Goal: Information Seeking & Learning: Learn about a topic

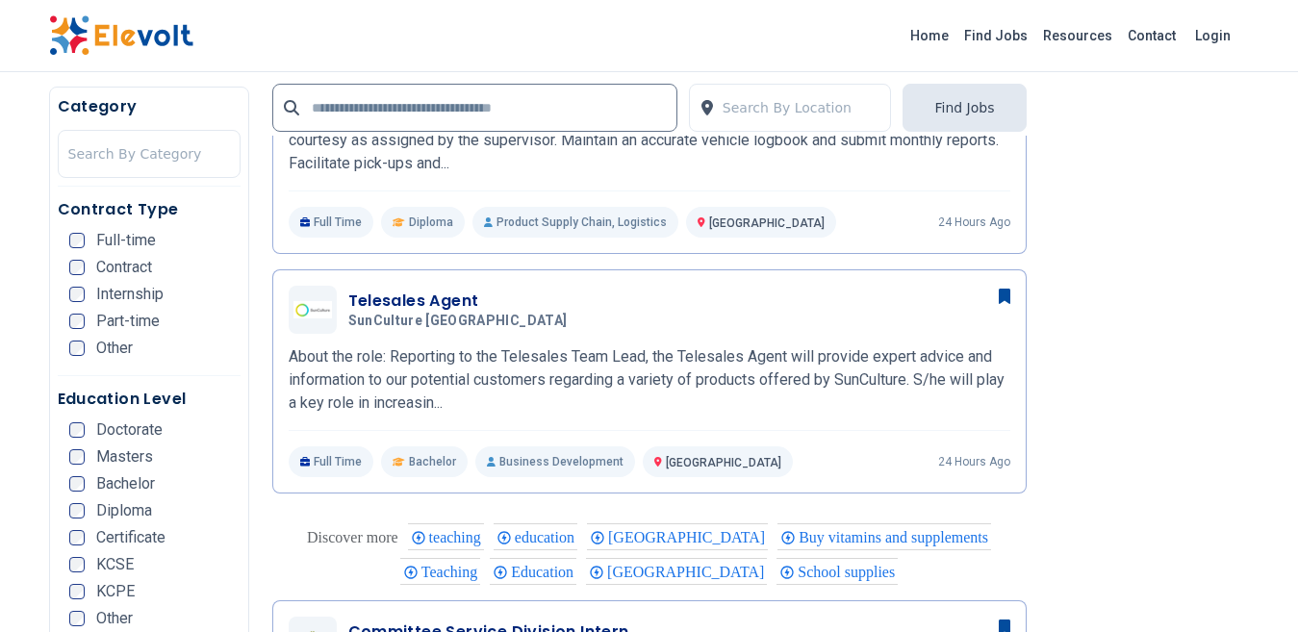
scroll to position [1347, 0]
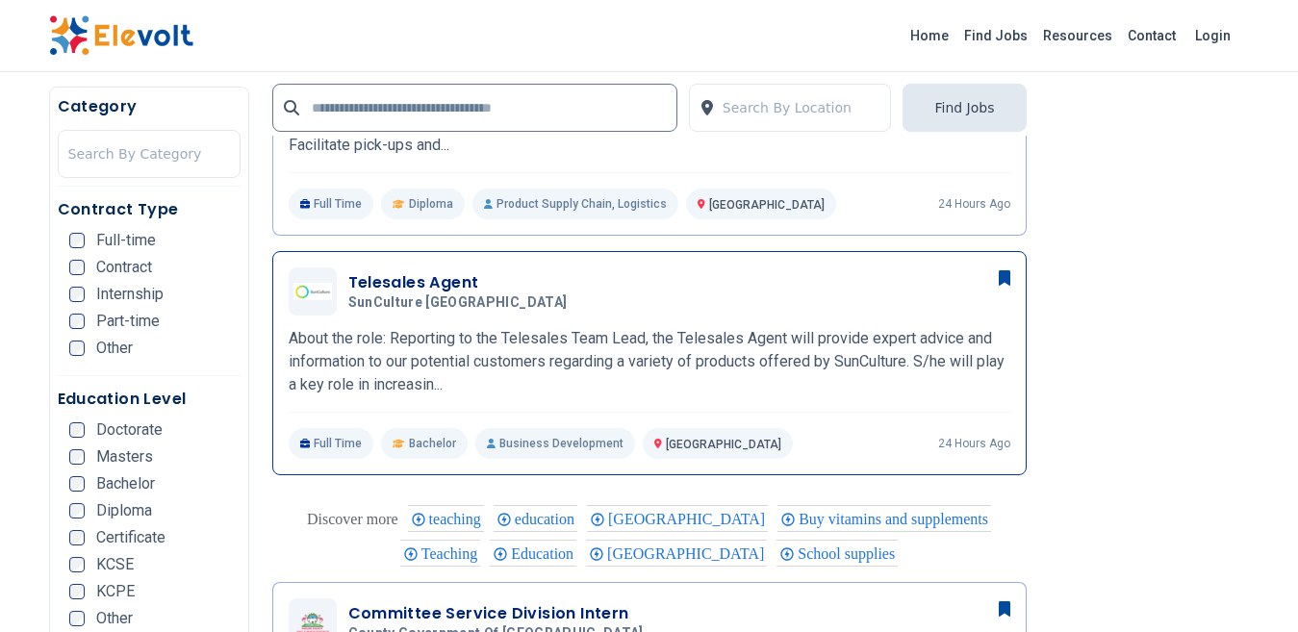
click at [1005, 278] on icon at bounding box center [1005, 277] width 12 height 15
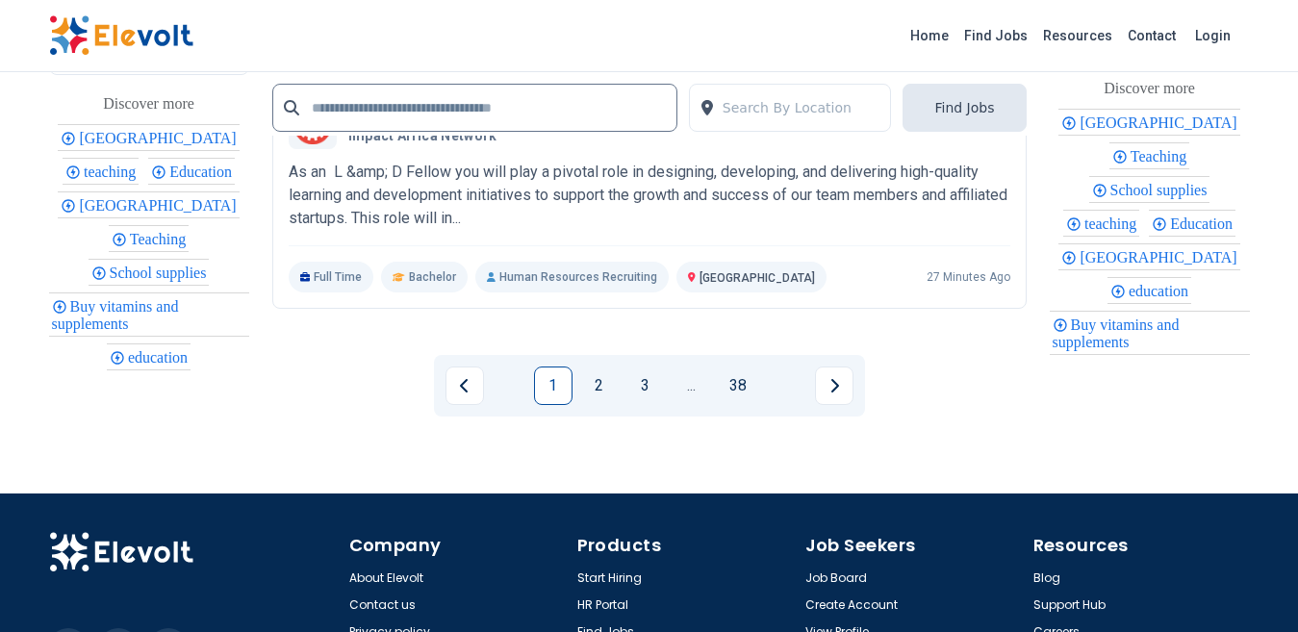
scroll to position [4235, 0]
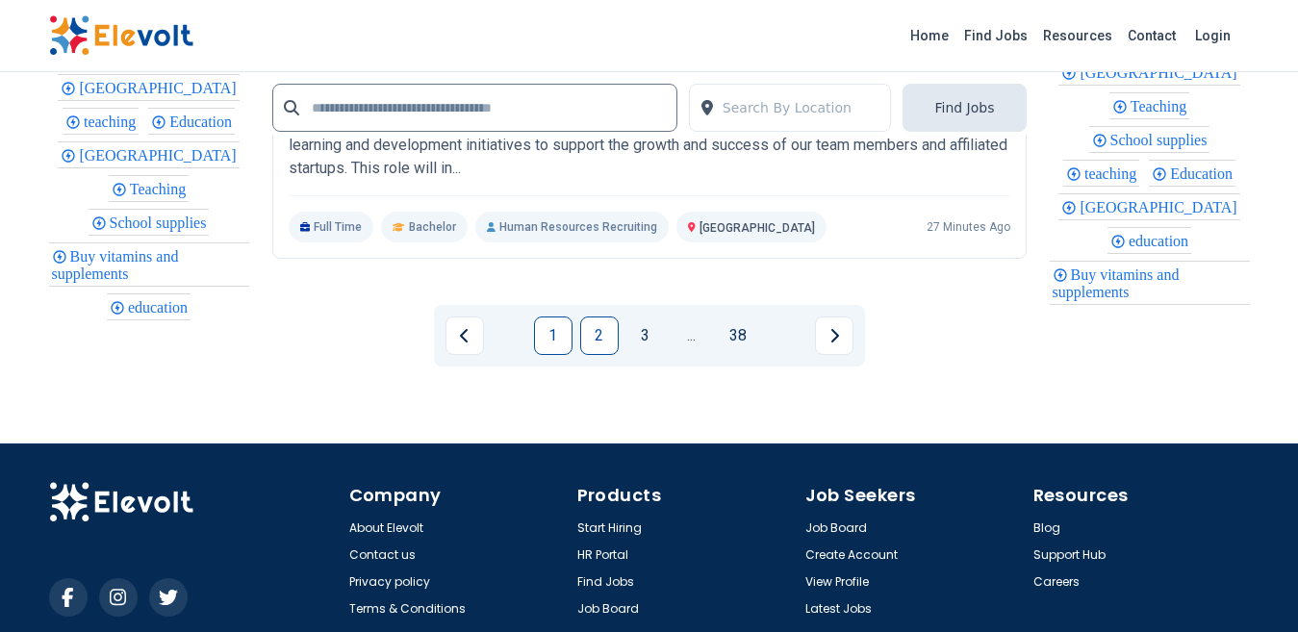
click at [593, 339] on link "2" at bounding box center [599, 336] width 38 height 38
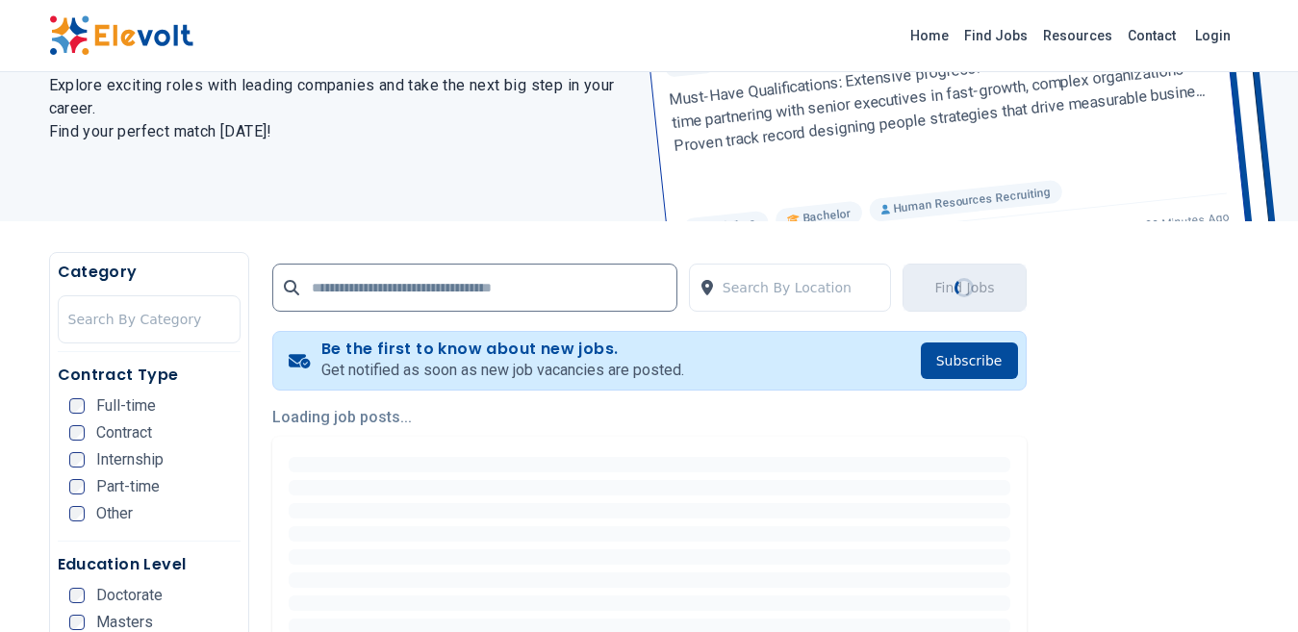
scroll to position [192, 0]
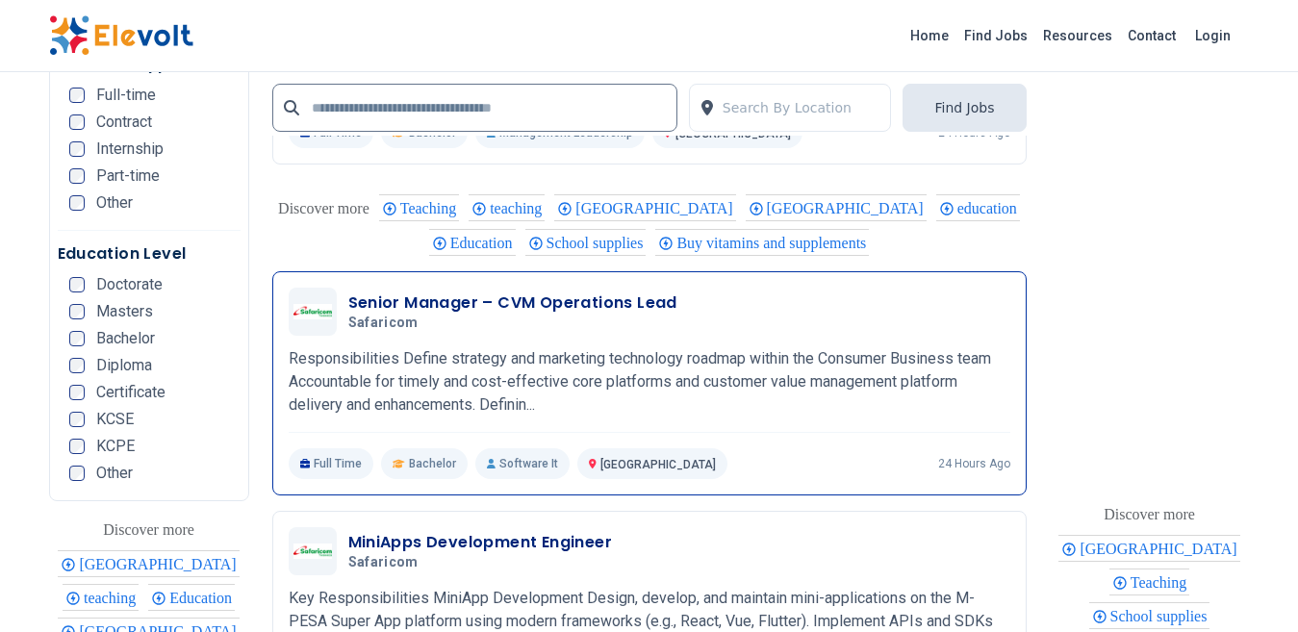
scroll to position [3850, 0]
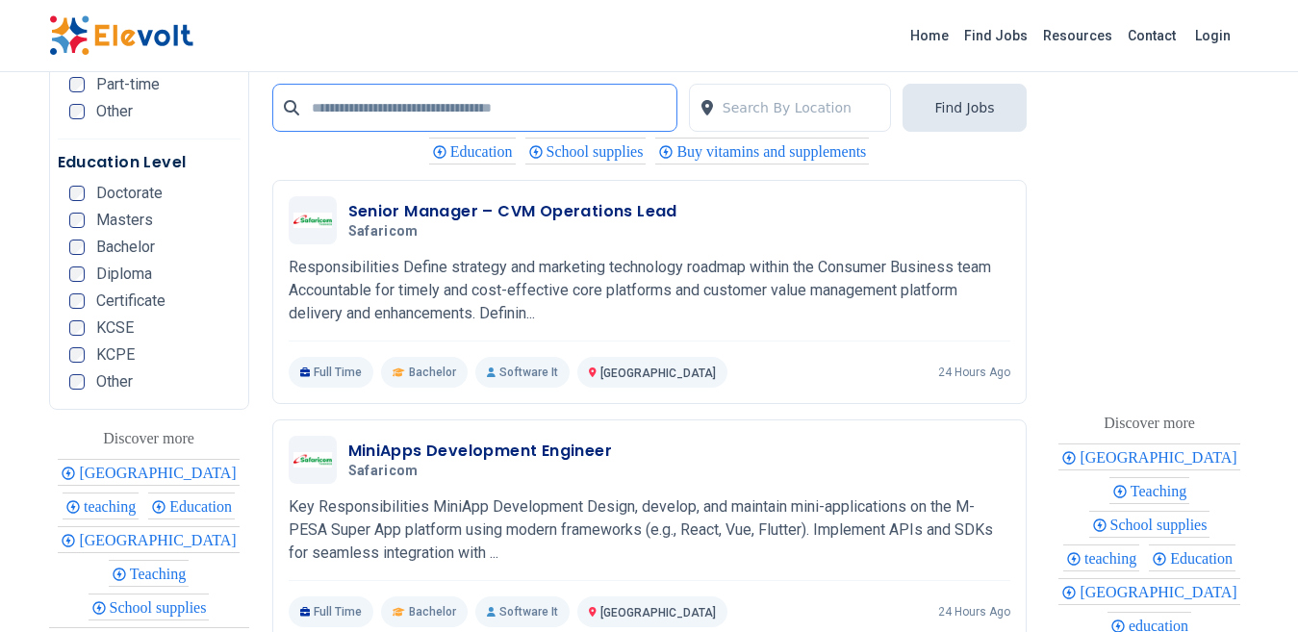
click at [575, 101] on input "text" at bounding box center [474, 108] width 405 height 48
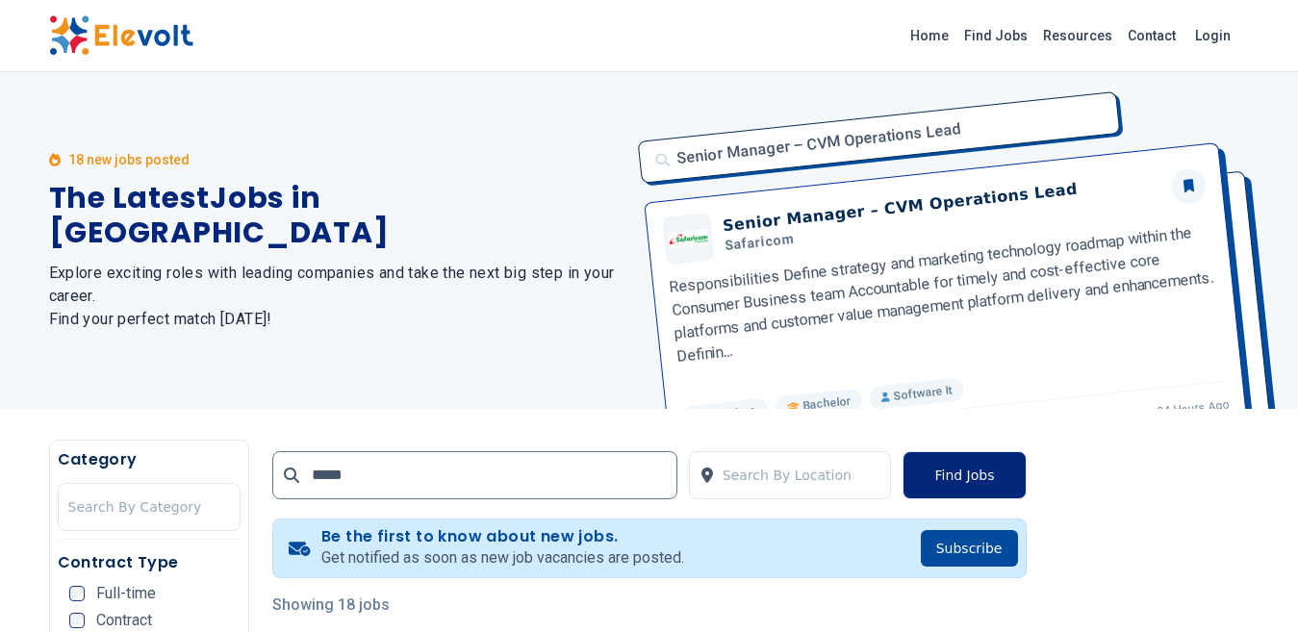
click at [974, 460] on button "Find Jobs" at bounding box center [964, 475] width 123 height 48
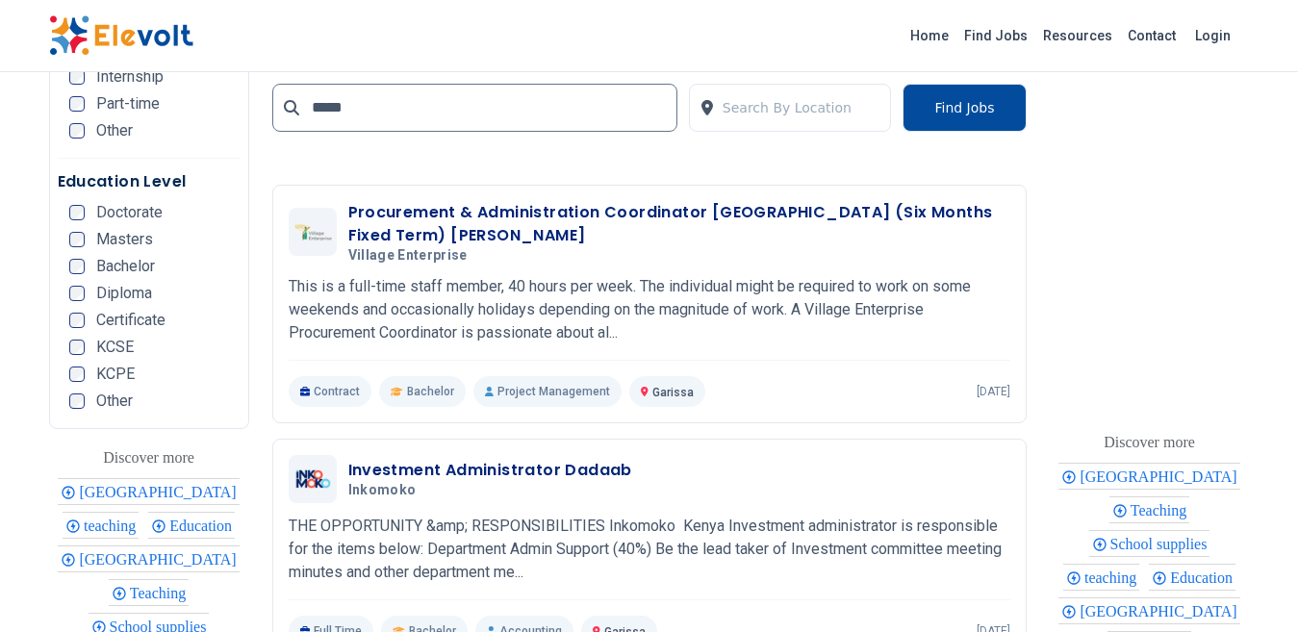
scroll to position [4235, 0]
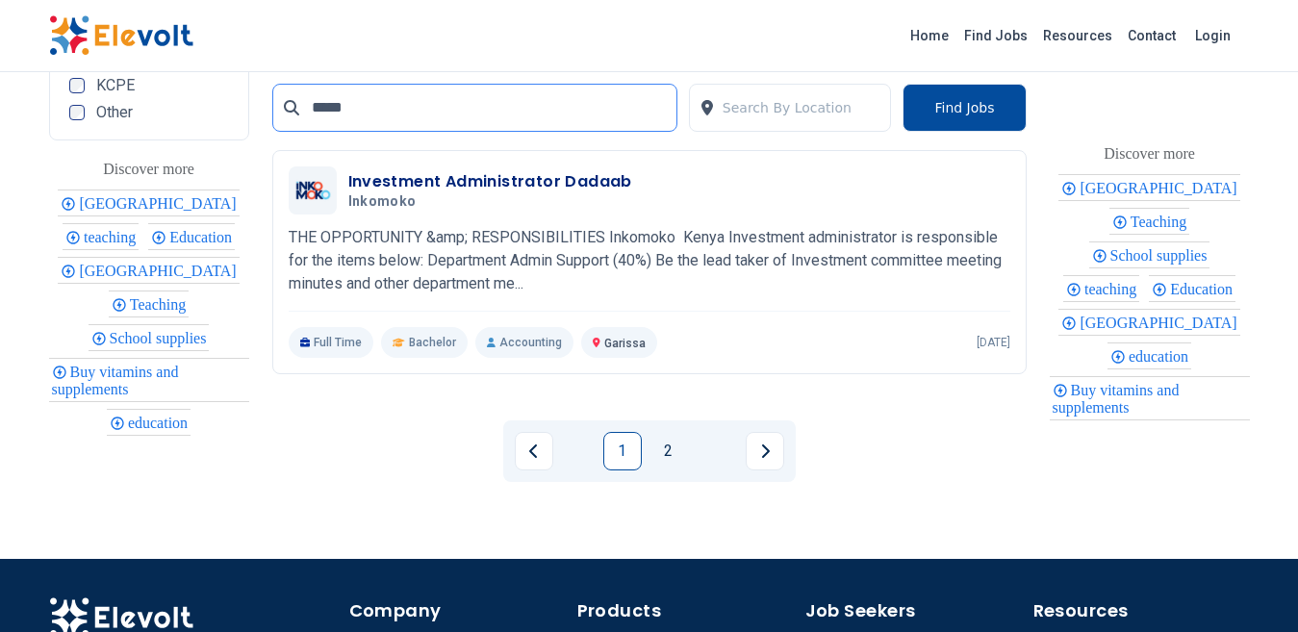
click at [410, 101] on input "*****" at bounding box center [474, 108] width 405 height 48
drag, startPoint x: 410, startPoint y: 102, endPoint x: 318, endPoint y: 106, distance: 92.5
click at [318, 106] on input "*****" at bounding box center [474, 108] width 405 height 48
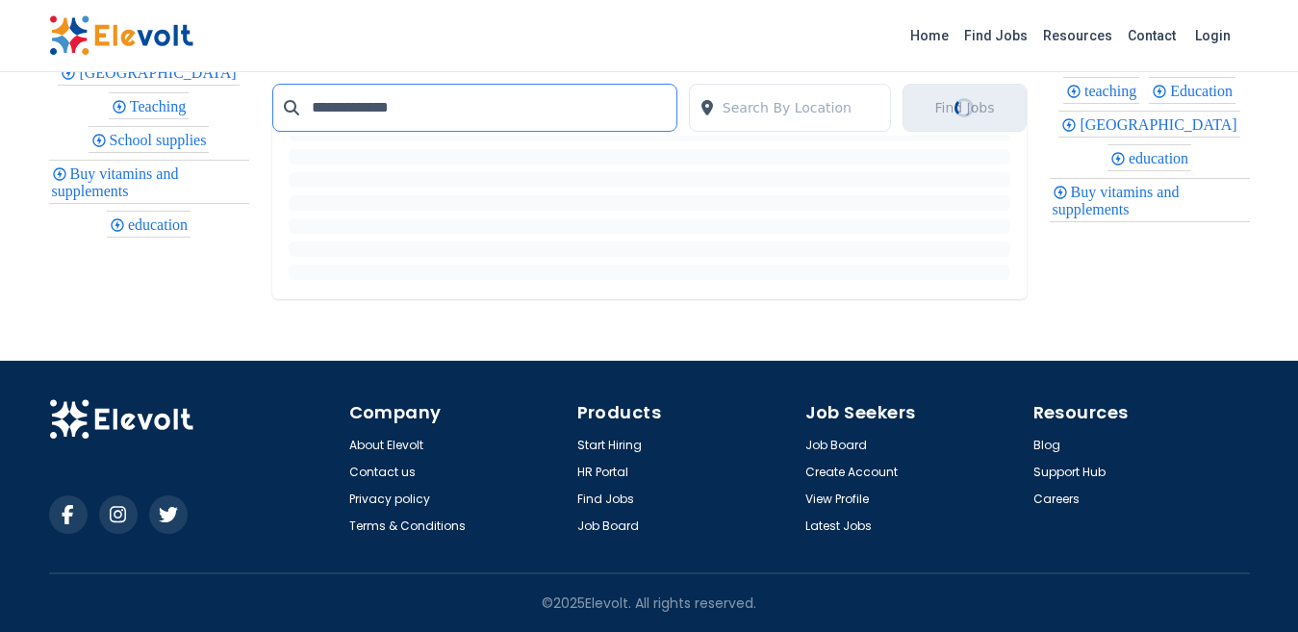
scroll to position [3789, 0]
type input "**********"
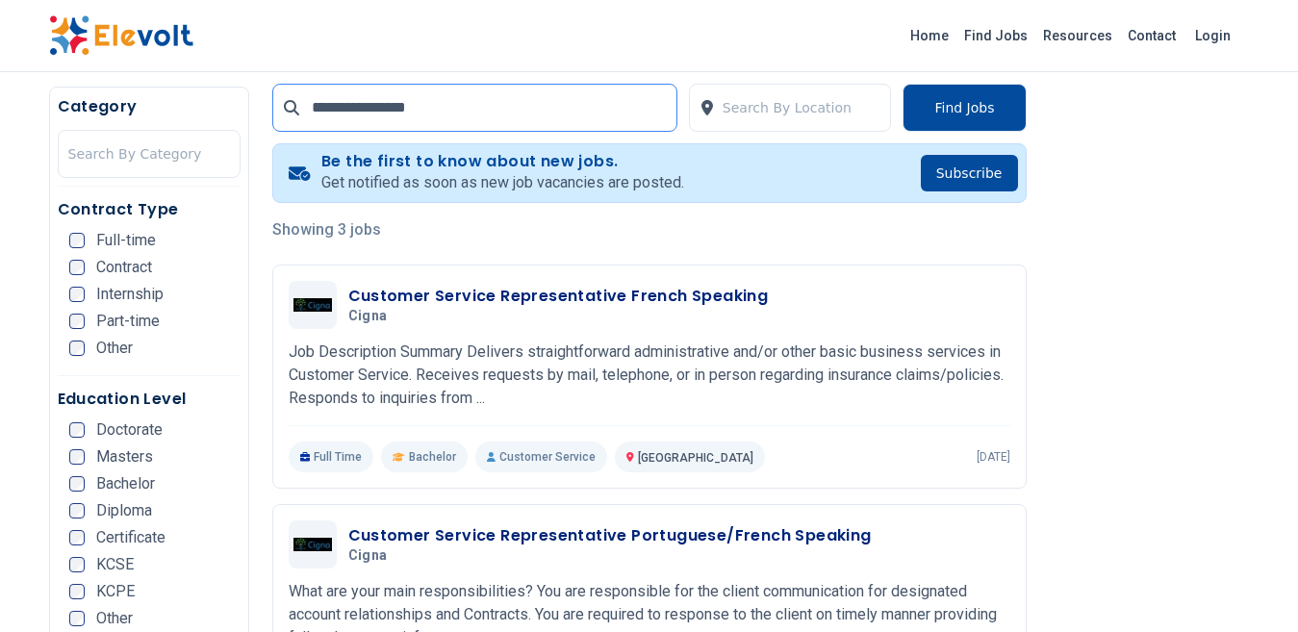
scroll to position [385, 0]
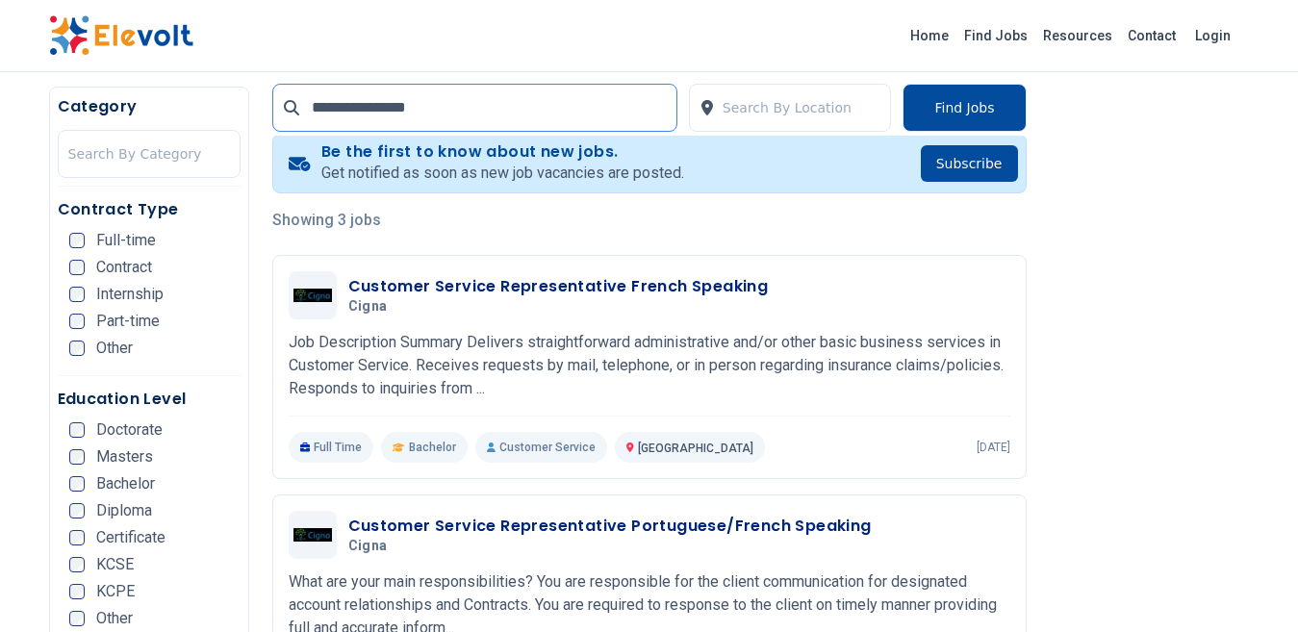
drag, startPoint x: 439, startPoint y: 103, endPoint x: 300, endPoint y: 123, distance: 140.1
click at [309, 119] on input "**********" at bounding box center [474, 108] width 405 height 48
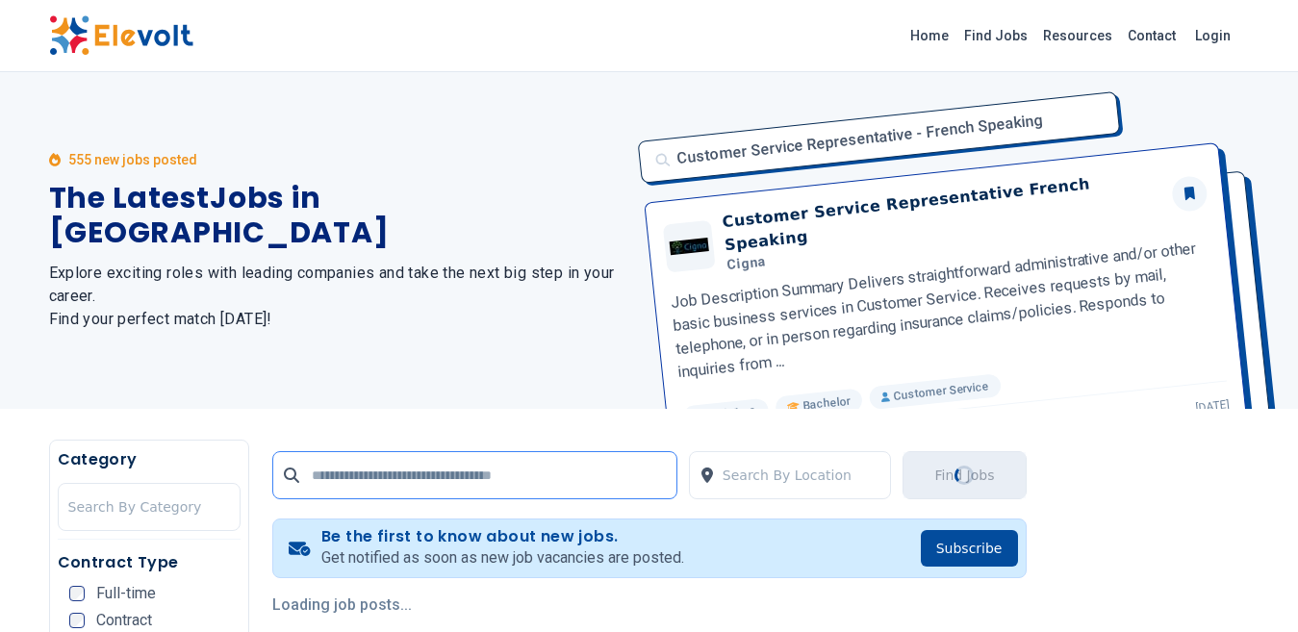
type input "*"
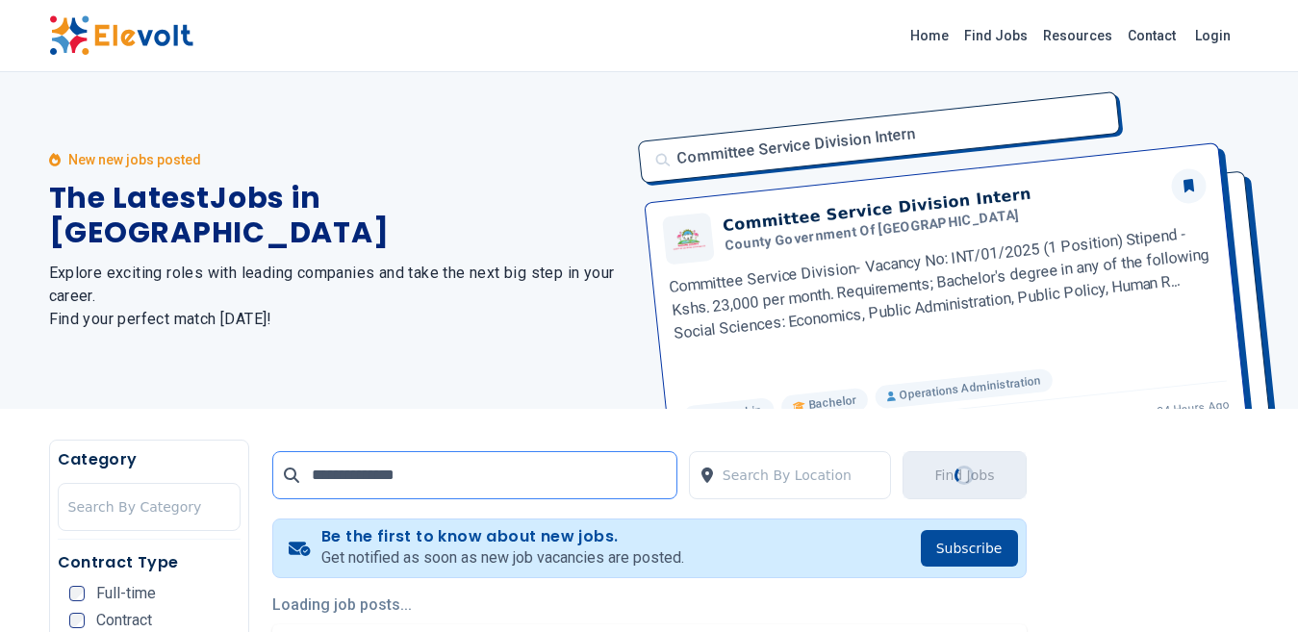
type input "**********"
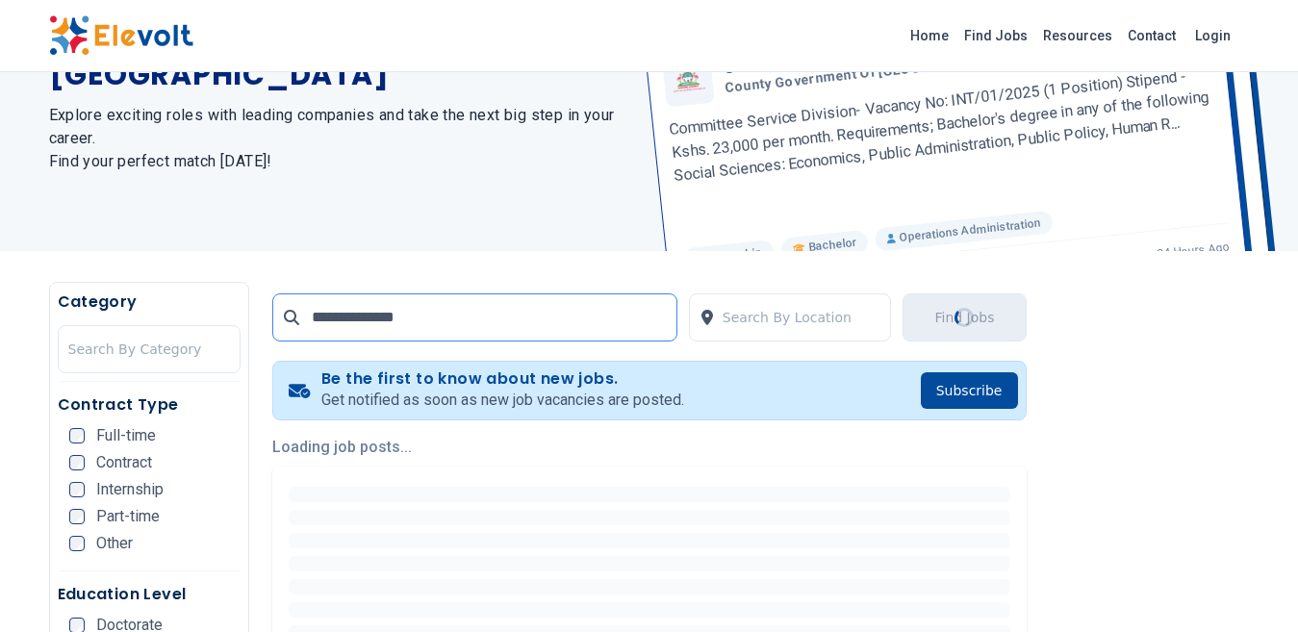
scroll to position [289, 0]
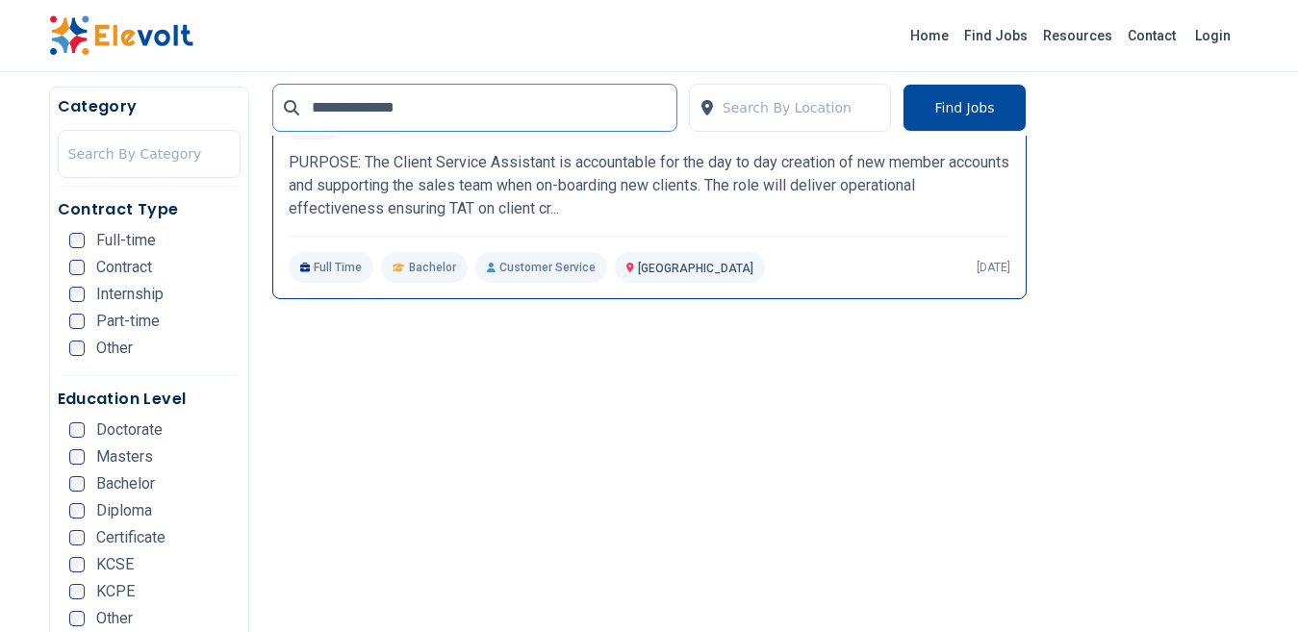
scroll to position [770, 0]
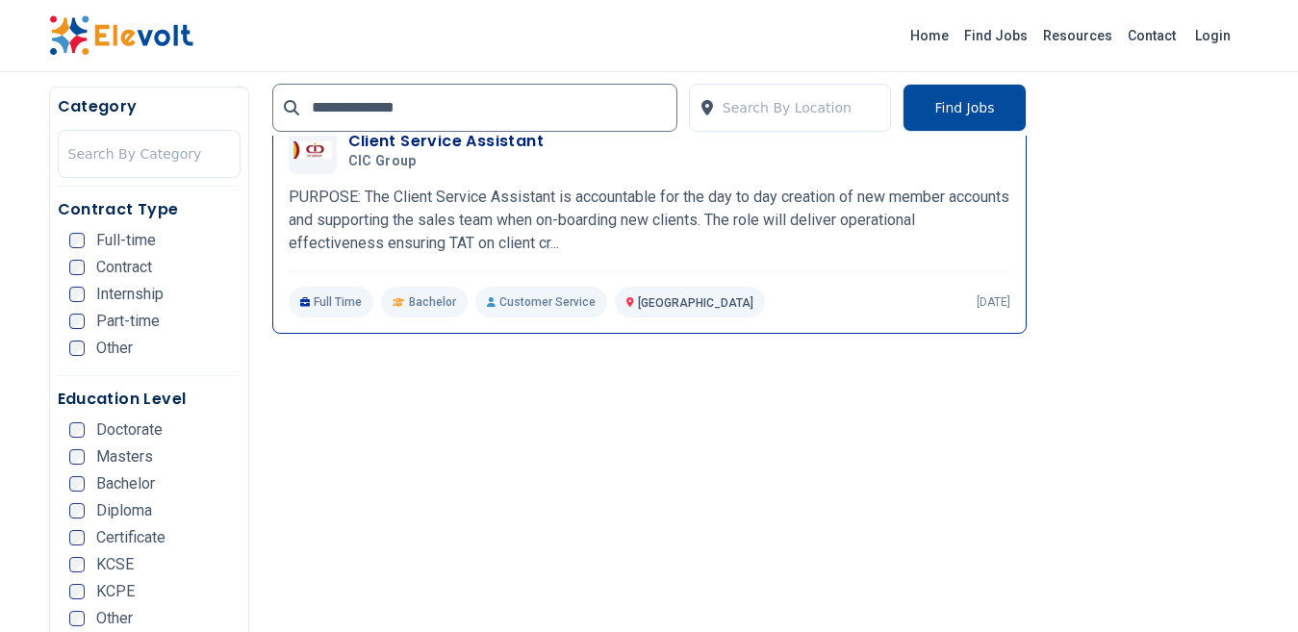
click at [530, 302] on p "Customer Service" at bounding box center [541, 302] width 132 height 31
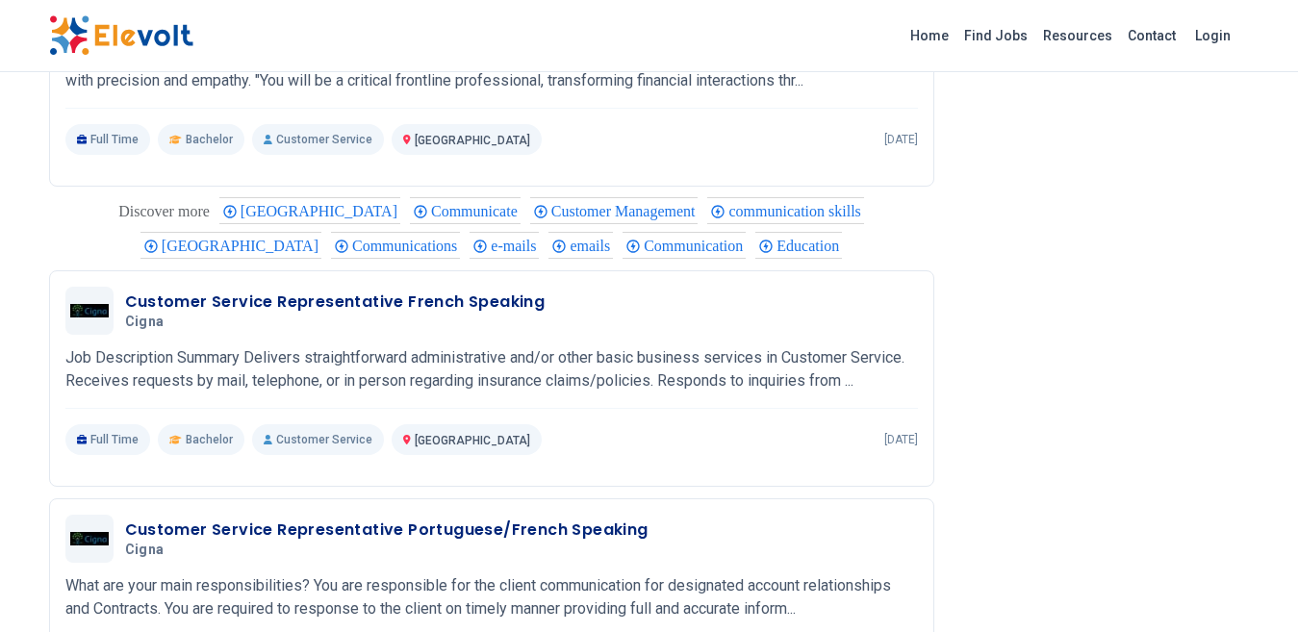
scroll to position [2153, 0]
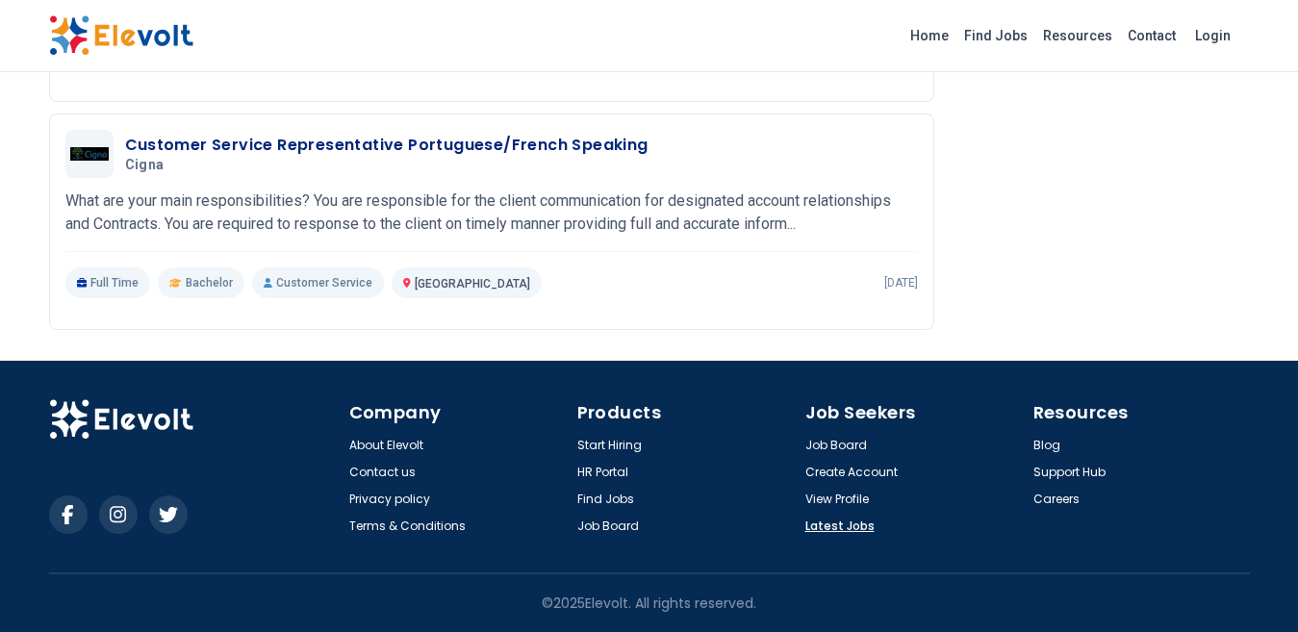
click at [842, 523] on link "Latest Jobs" at bounding box center [840, 526] width 69 height 15
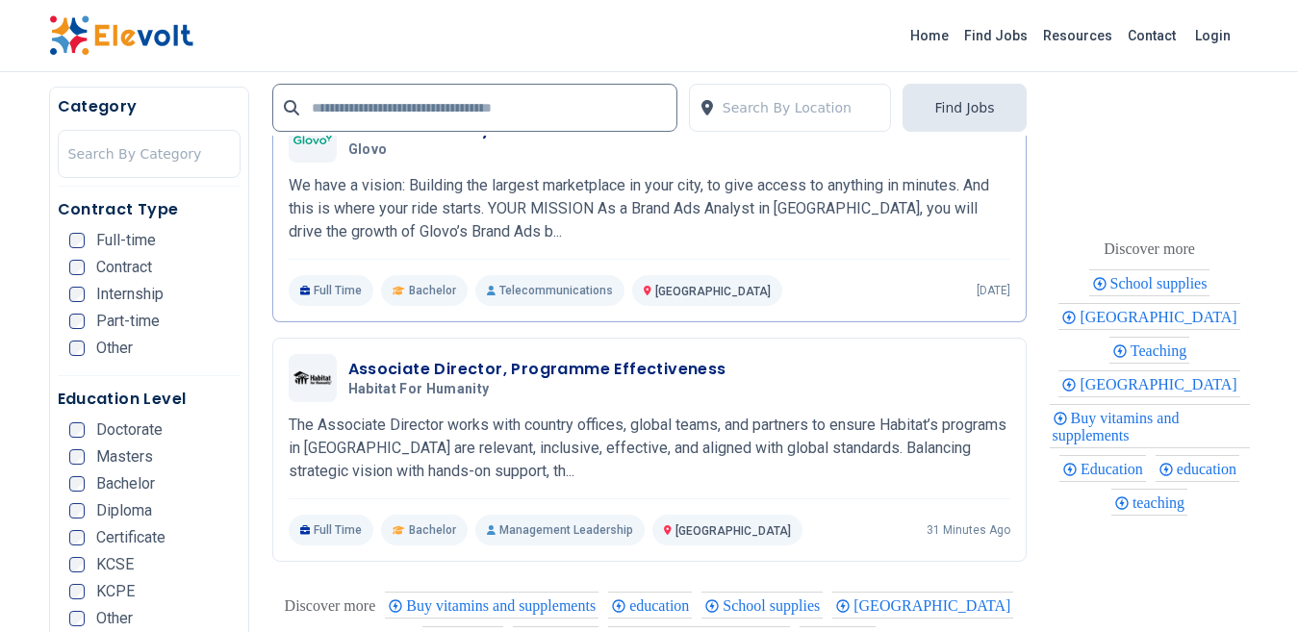
scroll to position [2310, 0]
click at [445, 99] on input "text" at bounding box center [474, 108] width 405 height 48
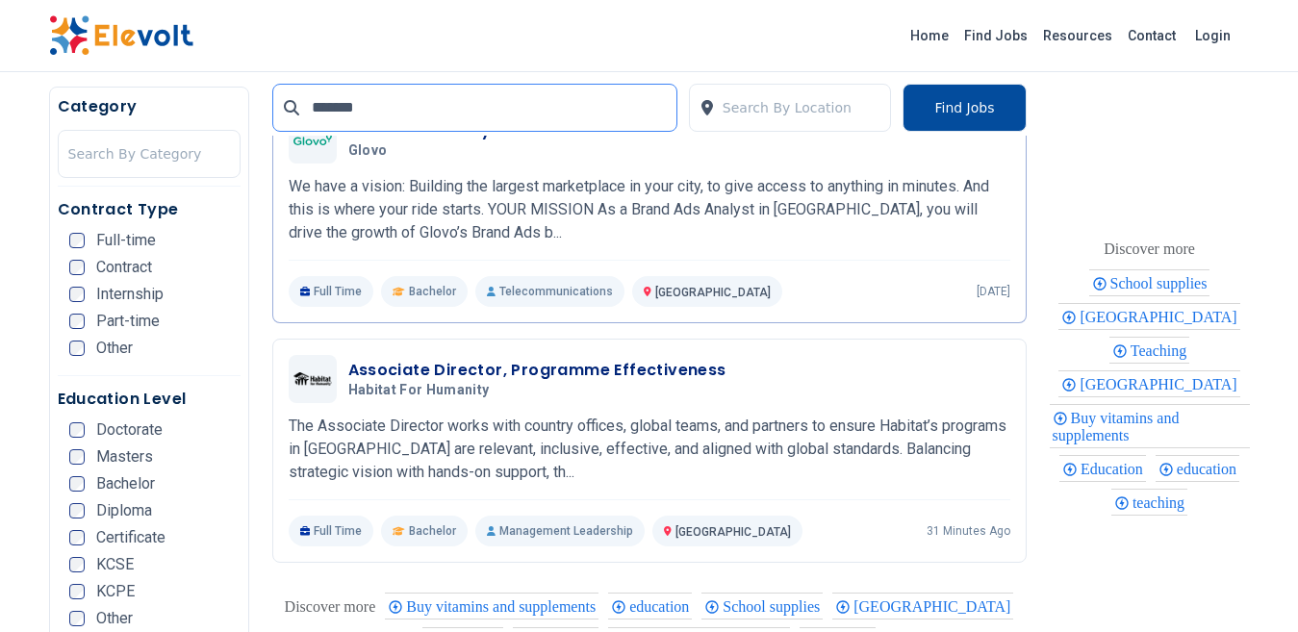
type input "********"
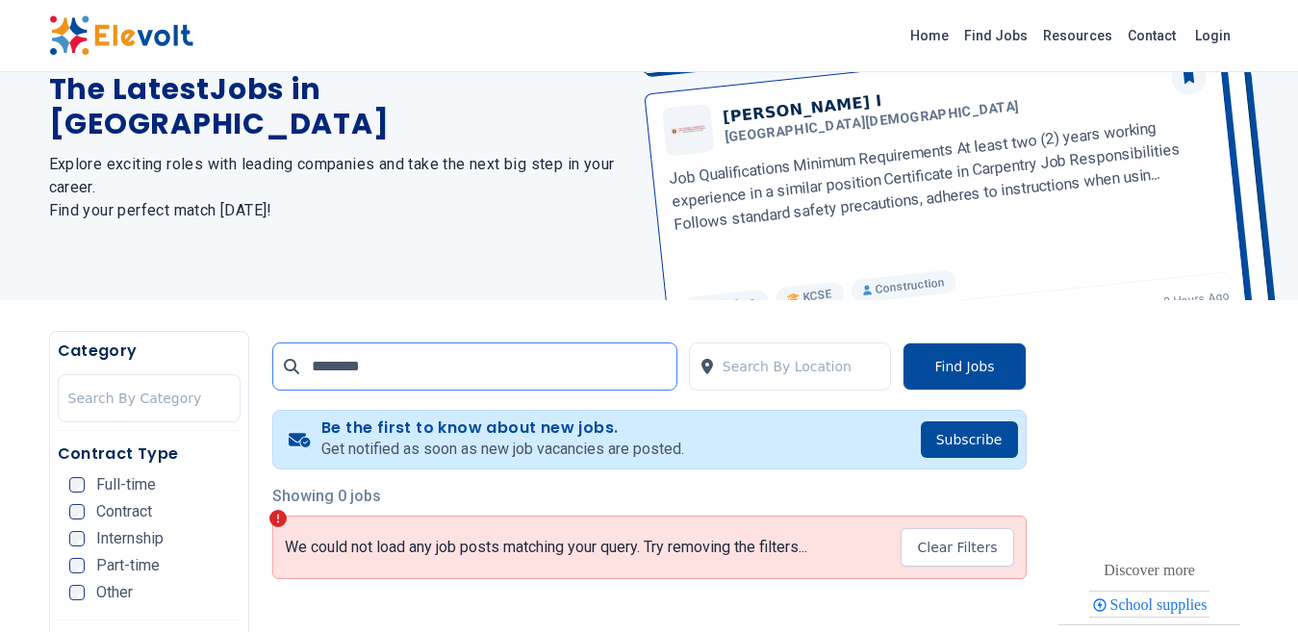
scroll to position [96, 0]
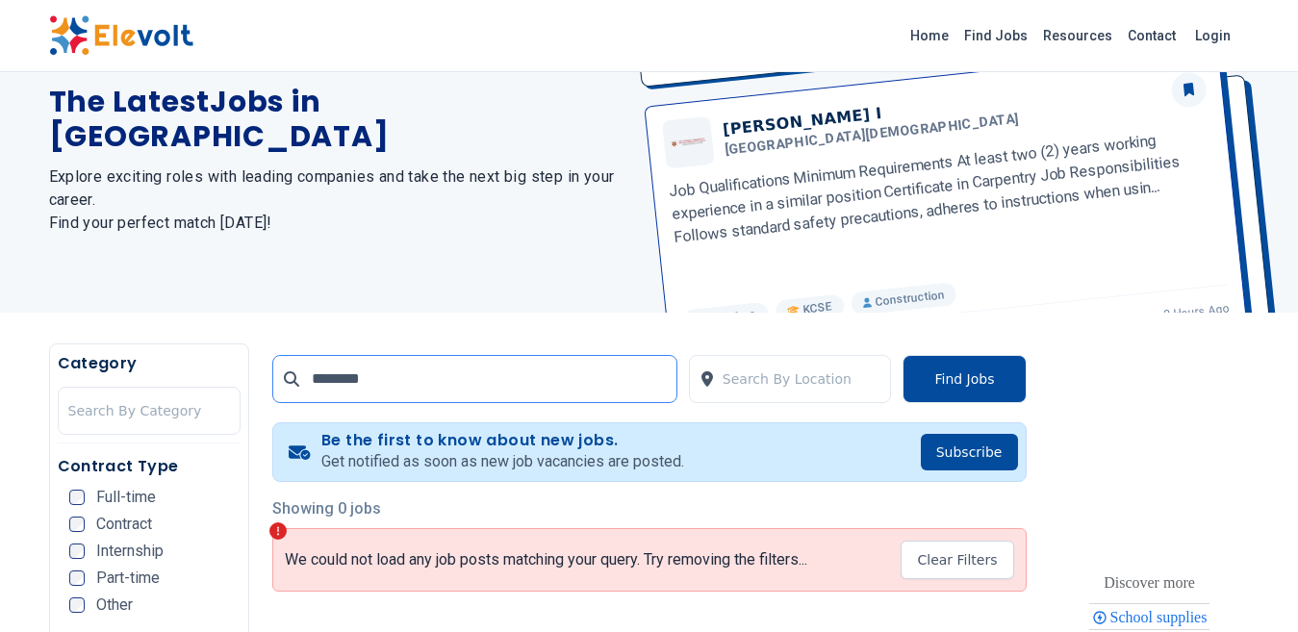
drag, startPoint x: 421, startPoint y: 397, endPoint x: 273, endPoint y: 394, distance: 147.3
click at [273, 394] on input "********" at bounding box center [474, 379] width 405 height 48
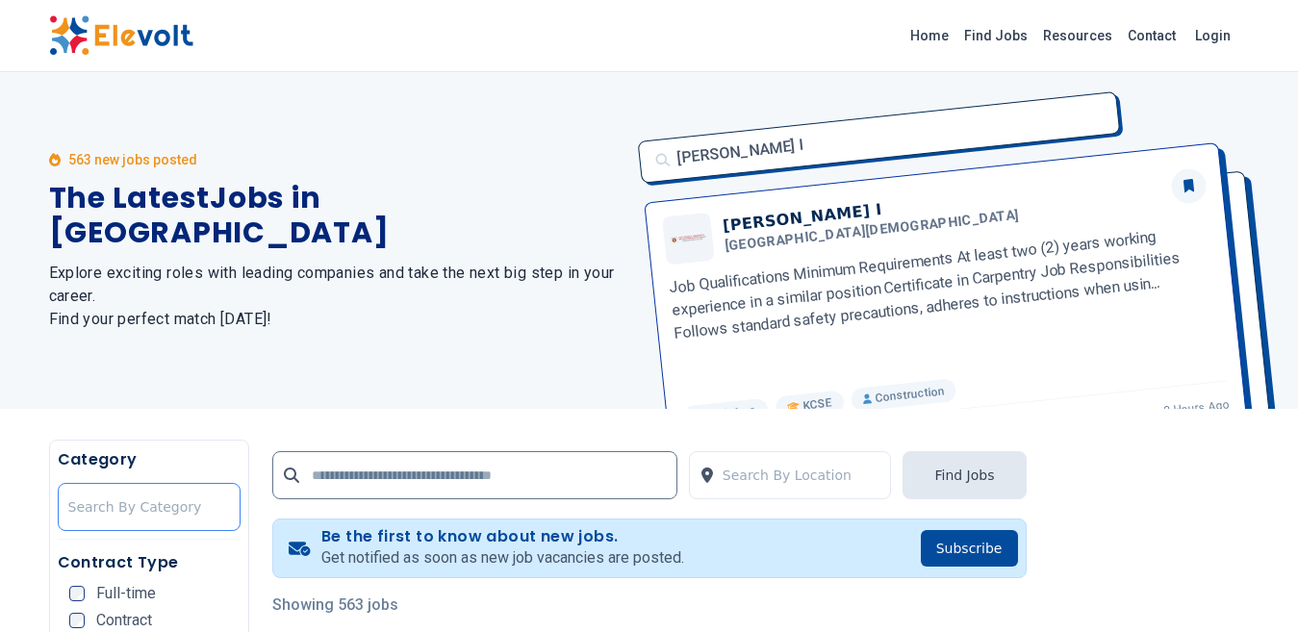
click at [131, 513] on div at bounding box center [149, 507] width 162 height 38
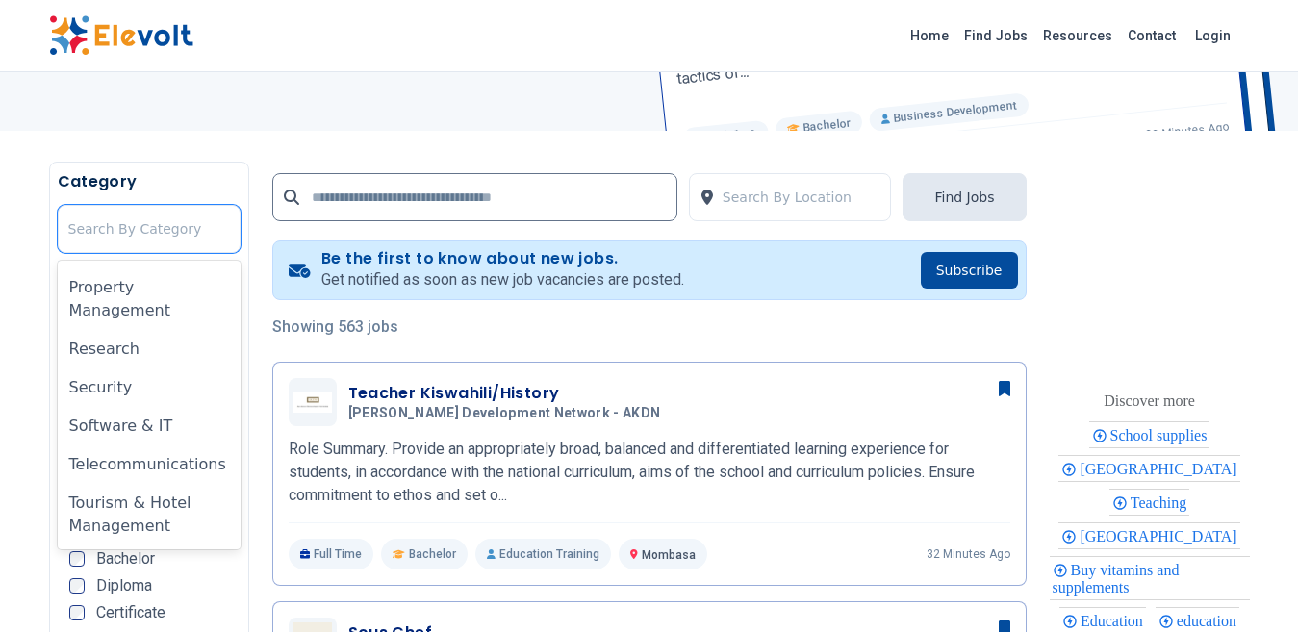
scroll to position [492, 0]
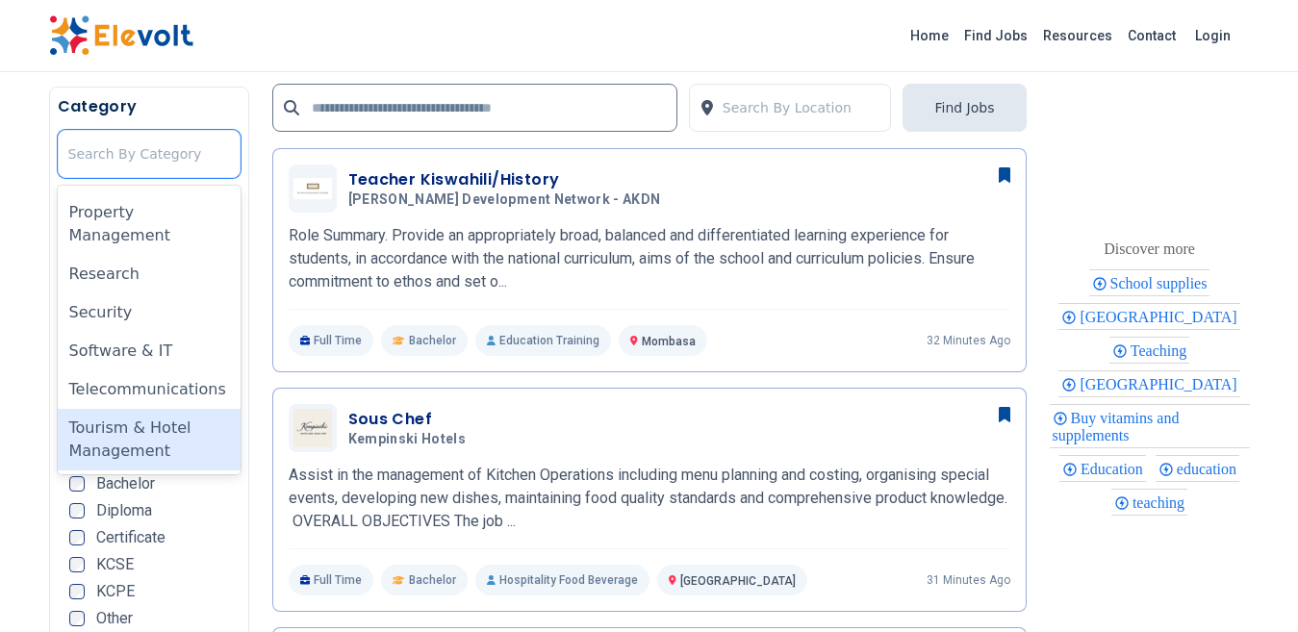
click at [127, 436] on div "Tourism & Hotel Management" at bounding box center [149, 440] width 183 height 62
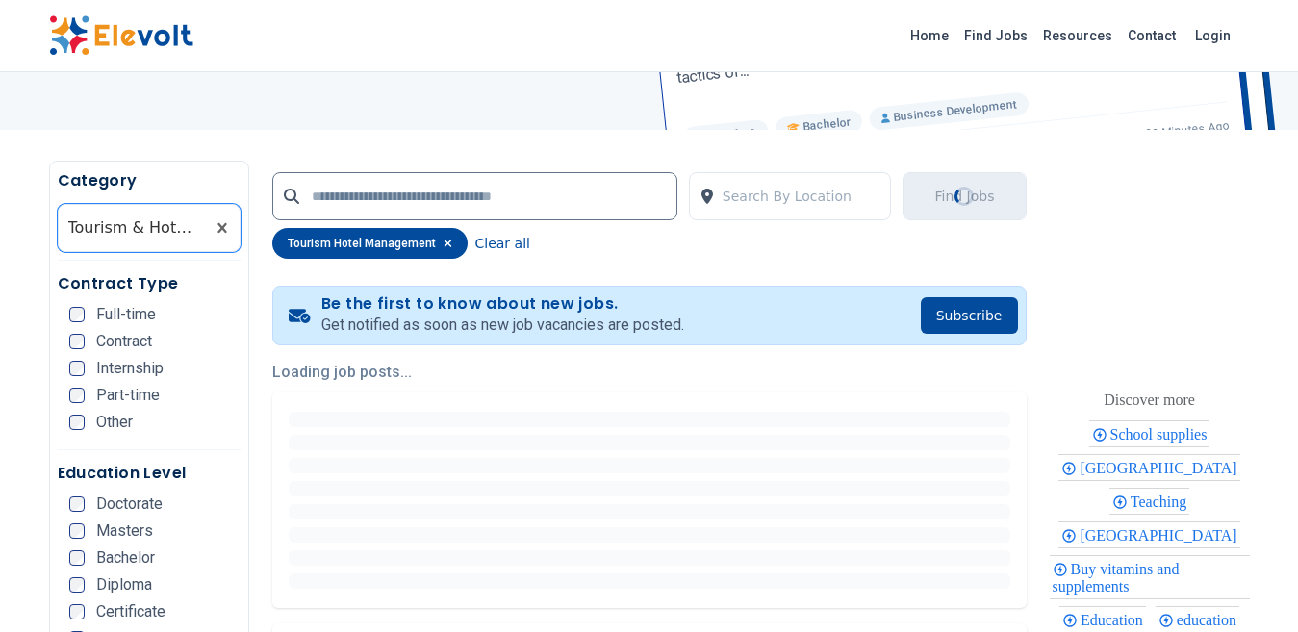
scroll to position [289, 0]
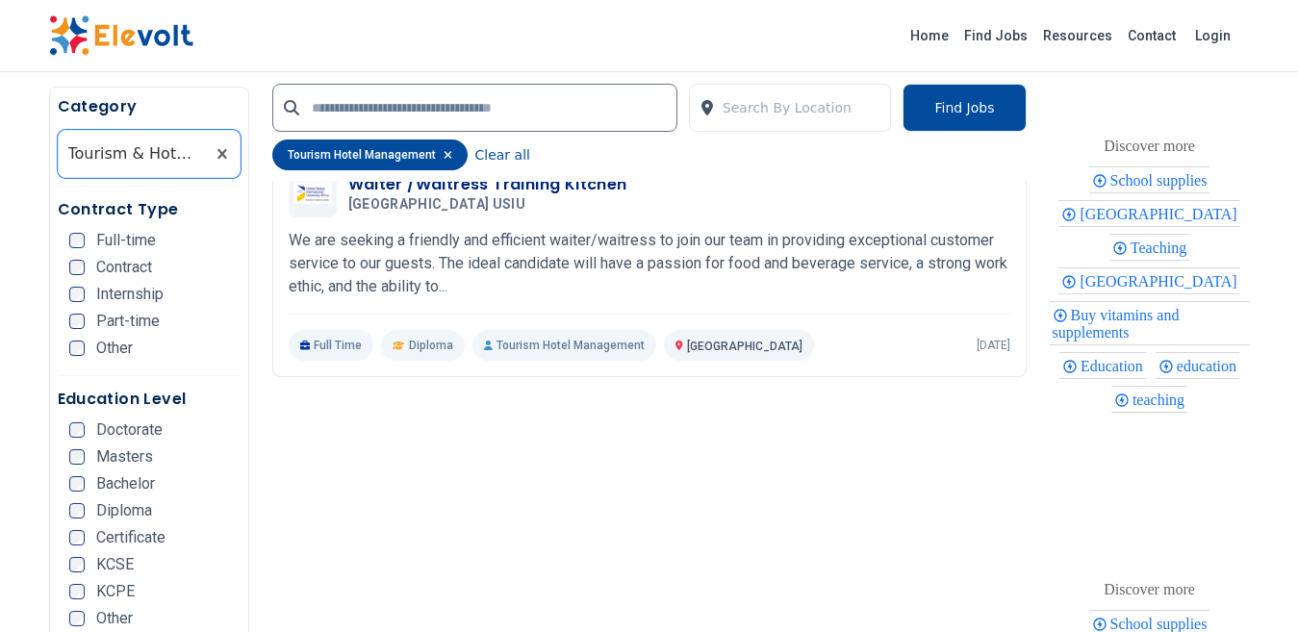
scroll to position [500, 0]
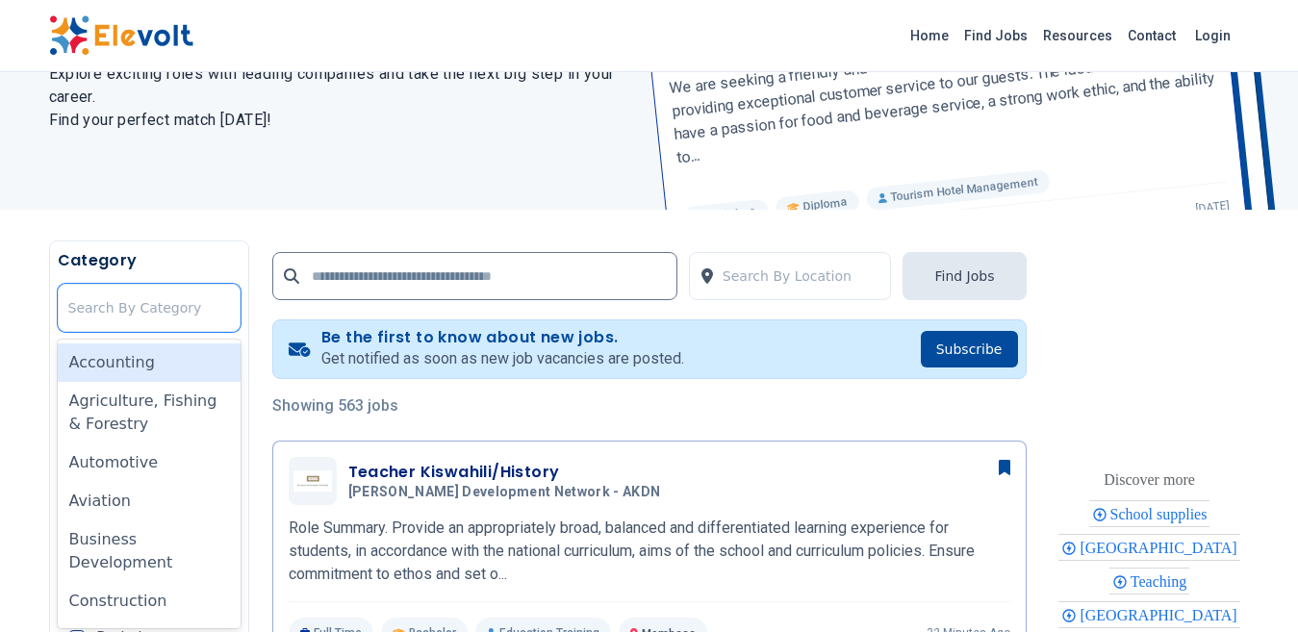
scroll to position [203, 0]
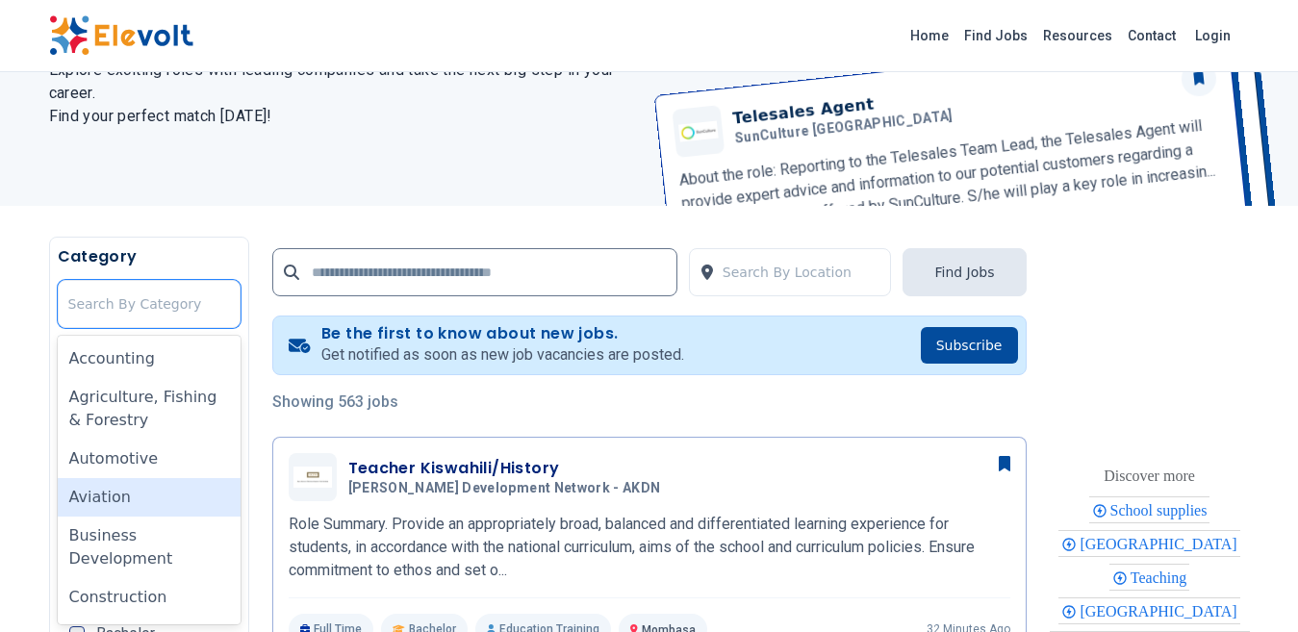
click at [156, 492] on div "Aviation" at bounding box center [149, 497] width 183 height 38
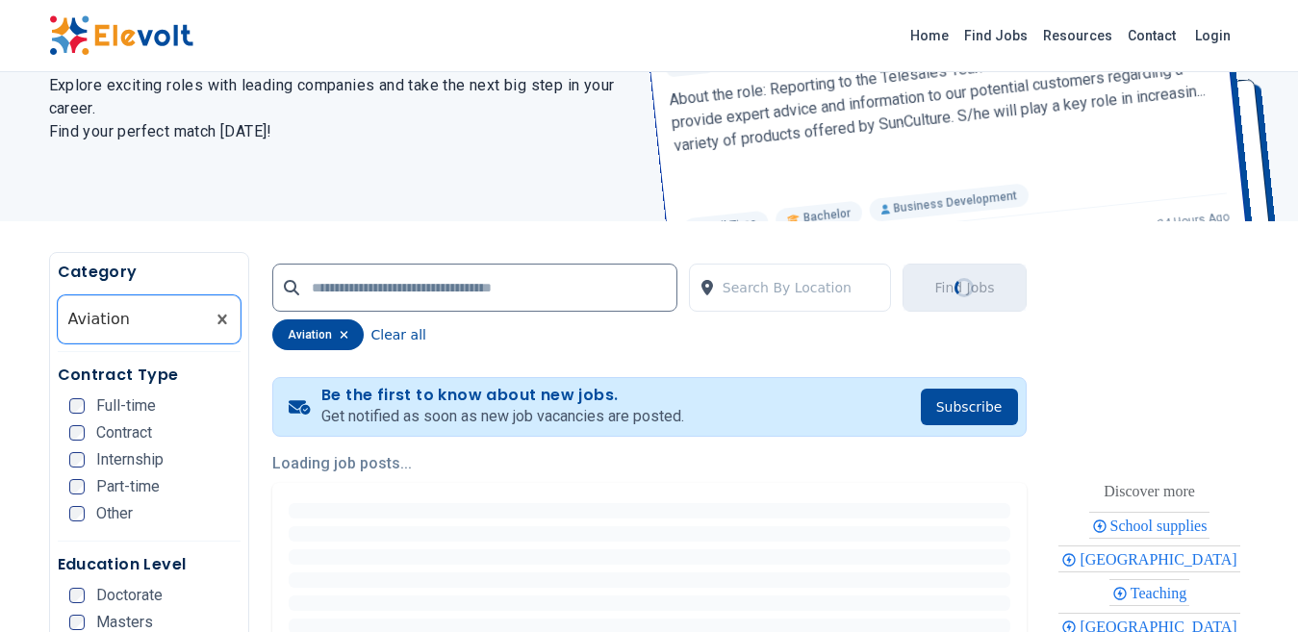
scroll to position [192, 0]
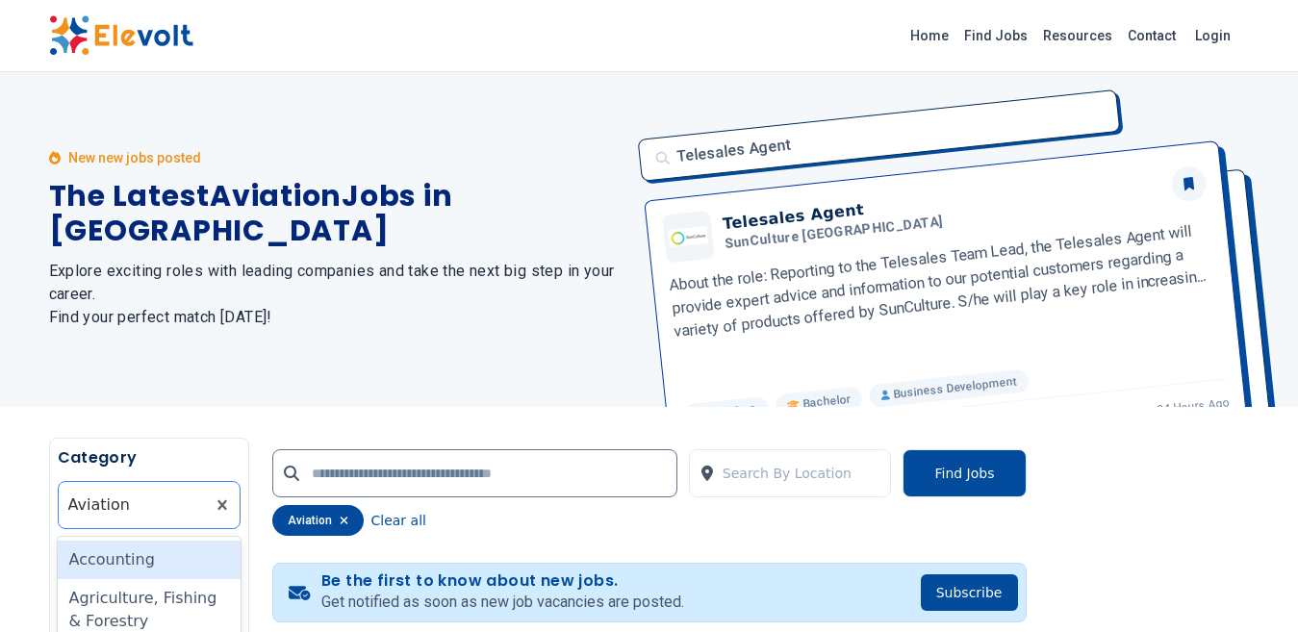
click at [171, 509] on div at bounding box center [131, 505] width 127 height 38
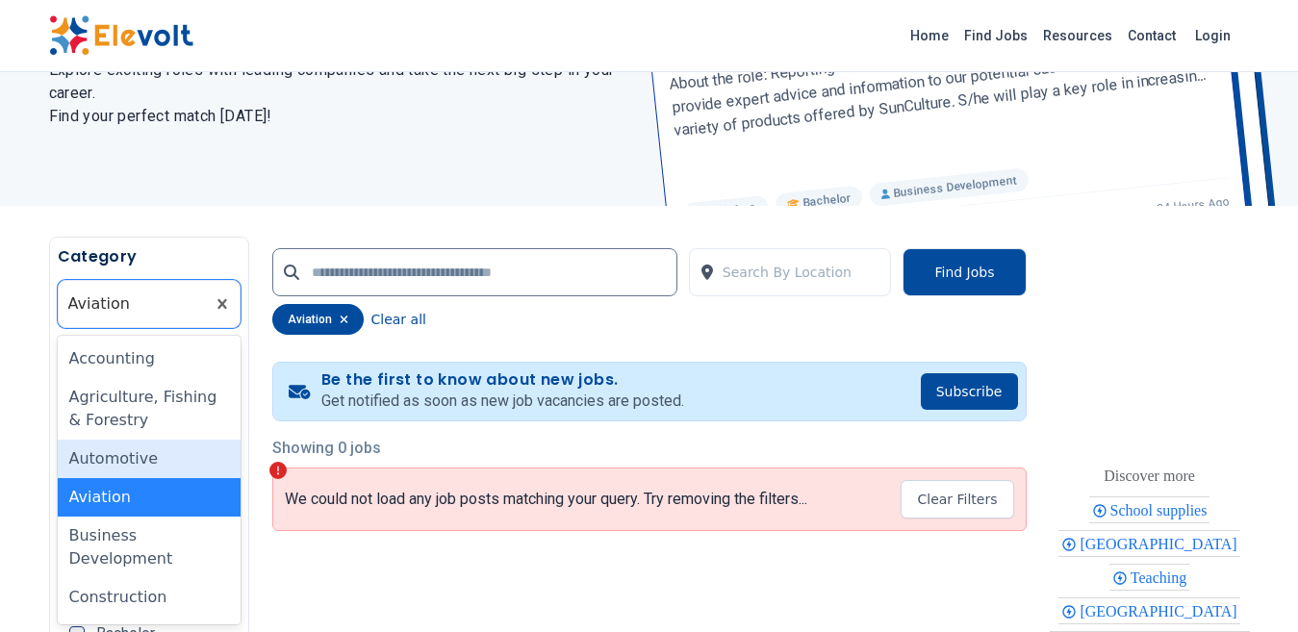
click at [119, 460] on div "Automotive" at bounding box center [149, 459] width 183 height 38
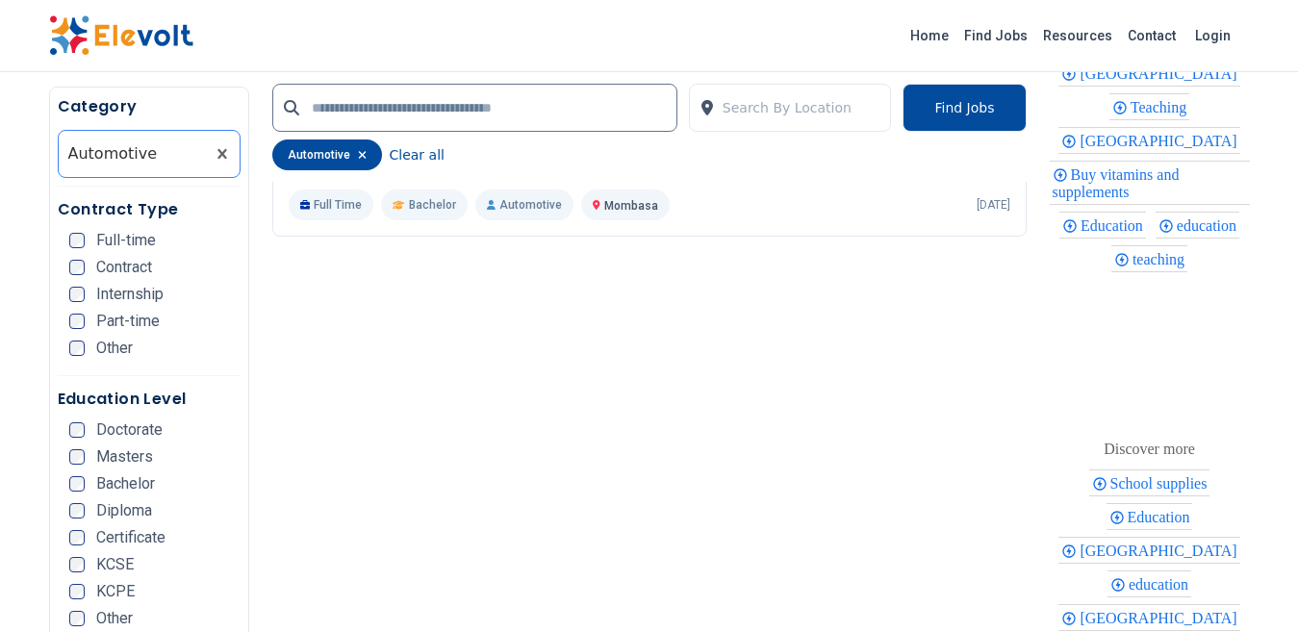
click at [171, 164] on div at bounding box center [131, 154] width 127 height 38
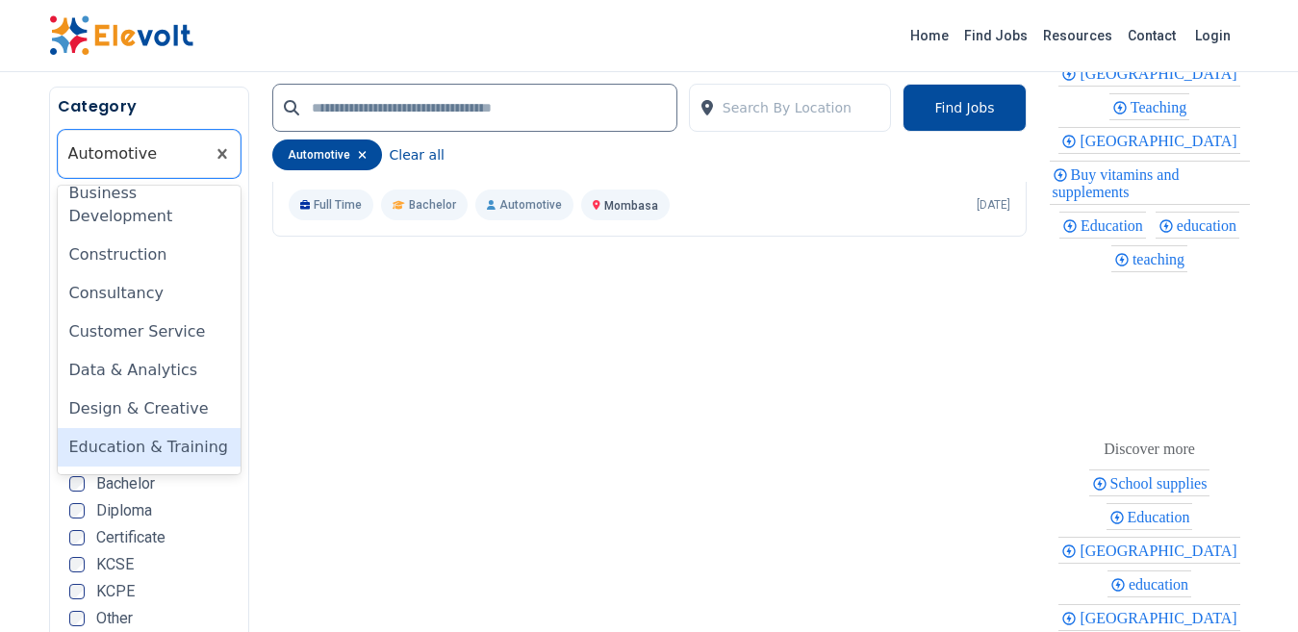
click at [161, 444] on div "Education & Training" at bounding box center [149, 447] width 183 height 38
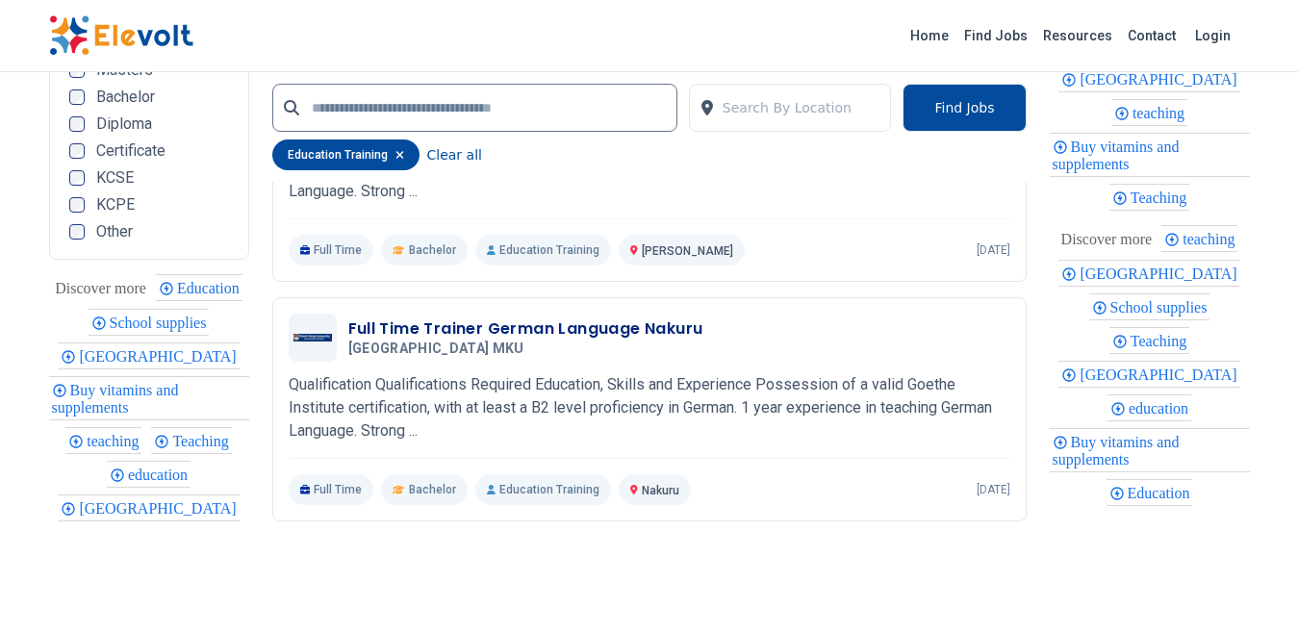
scroll to position [1925, 0]
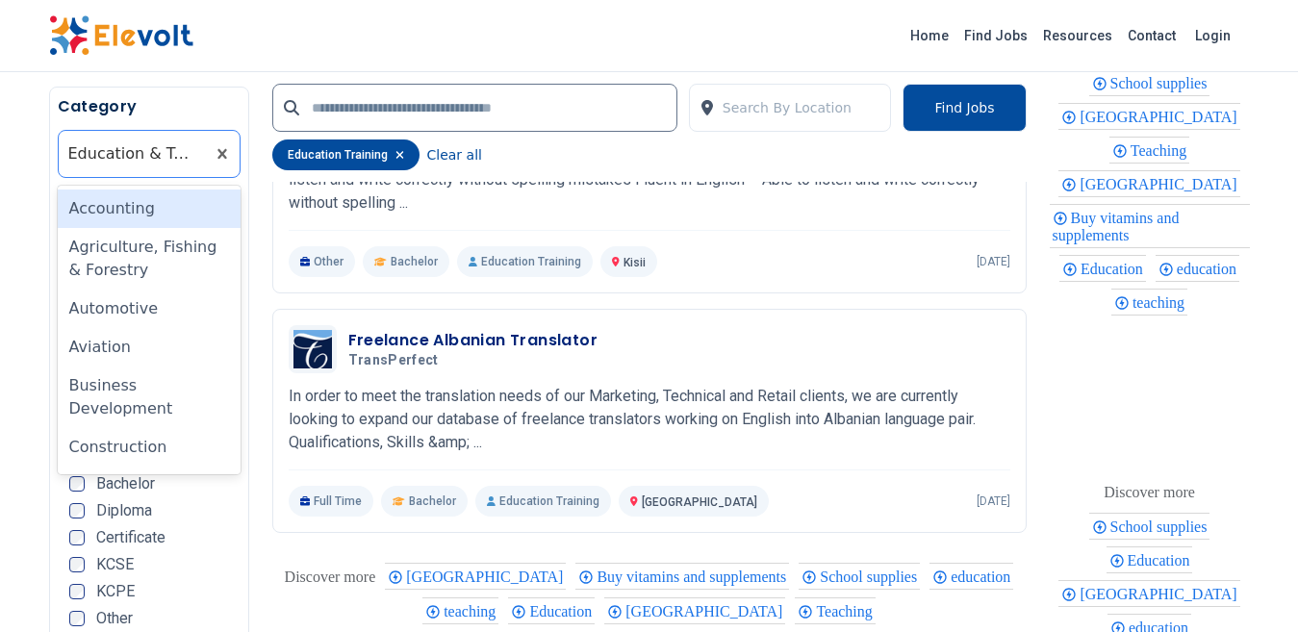
click at [167, 165] on div at bounding box center [131, 154] width 127 height 38
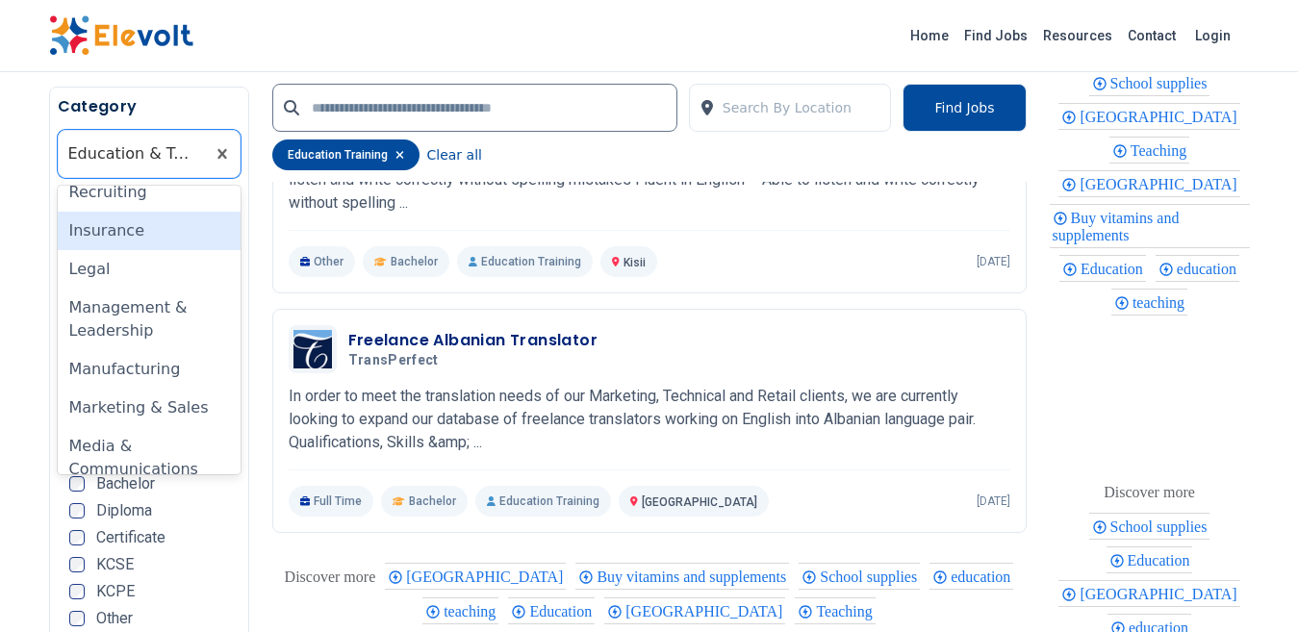
scroll to position [866, 0]
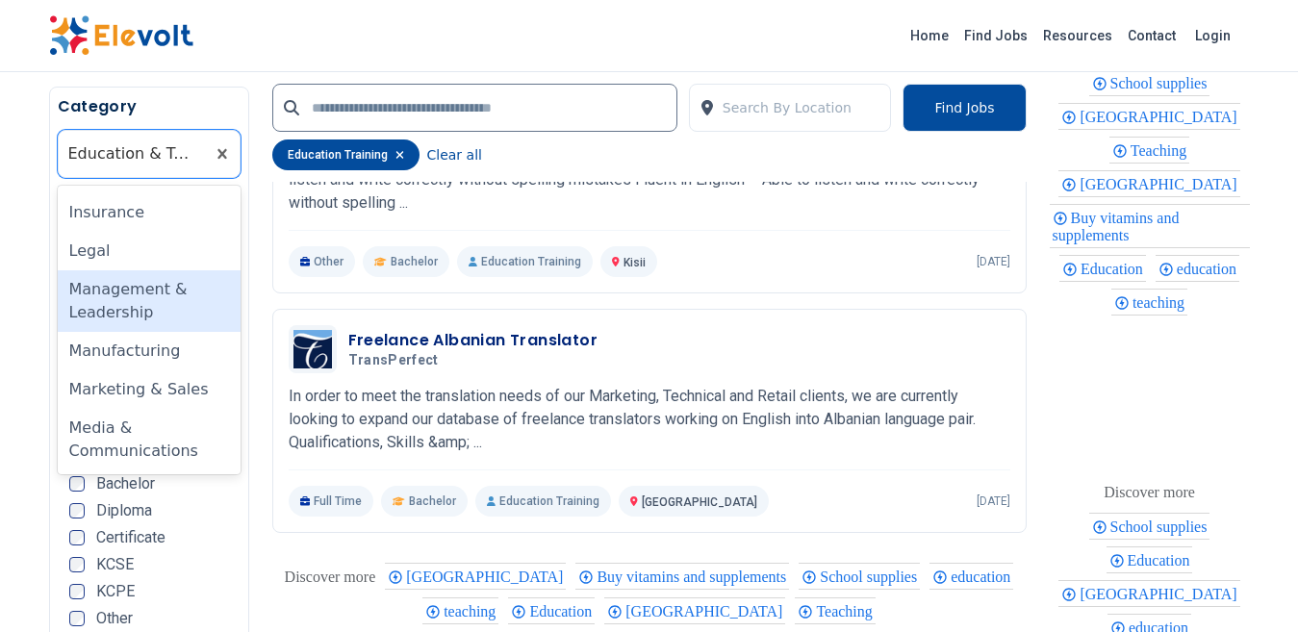
click at [150, 294] on div "Management & Leadership" at bounding box center [149, 301] width 183 height 62
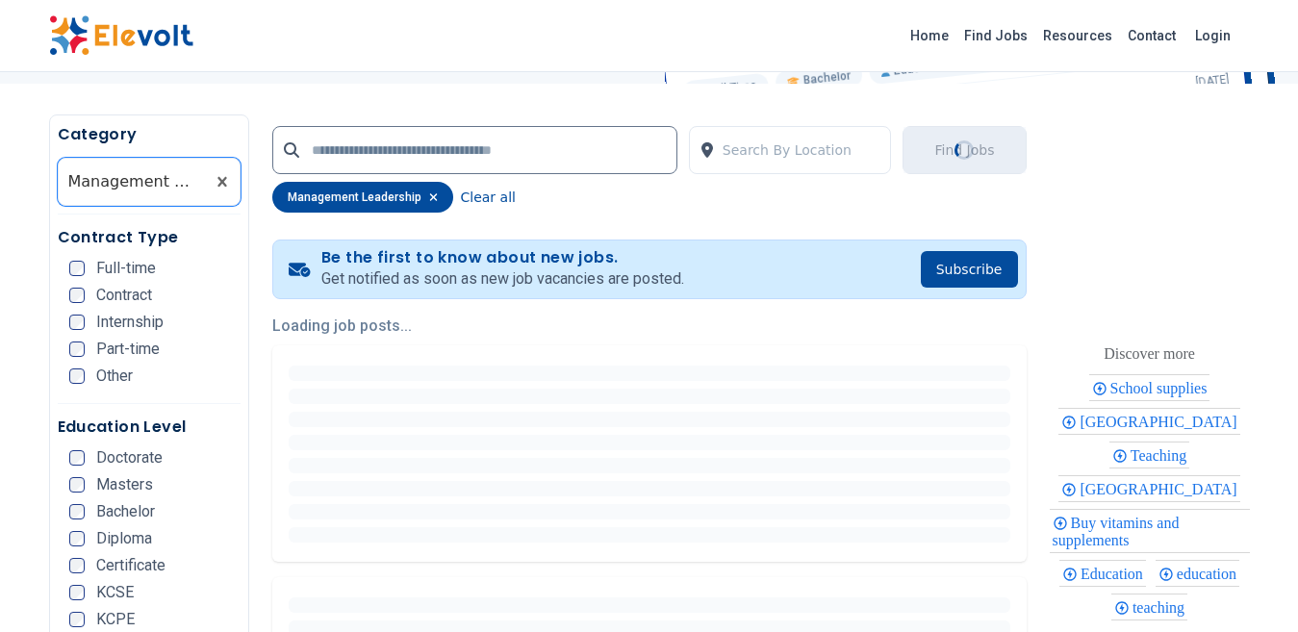
scroll to position [385, 0]
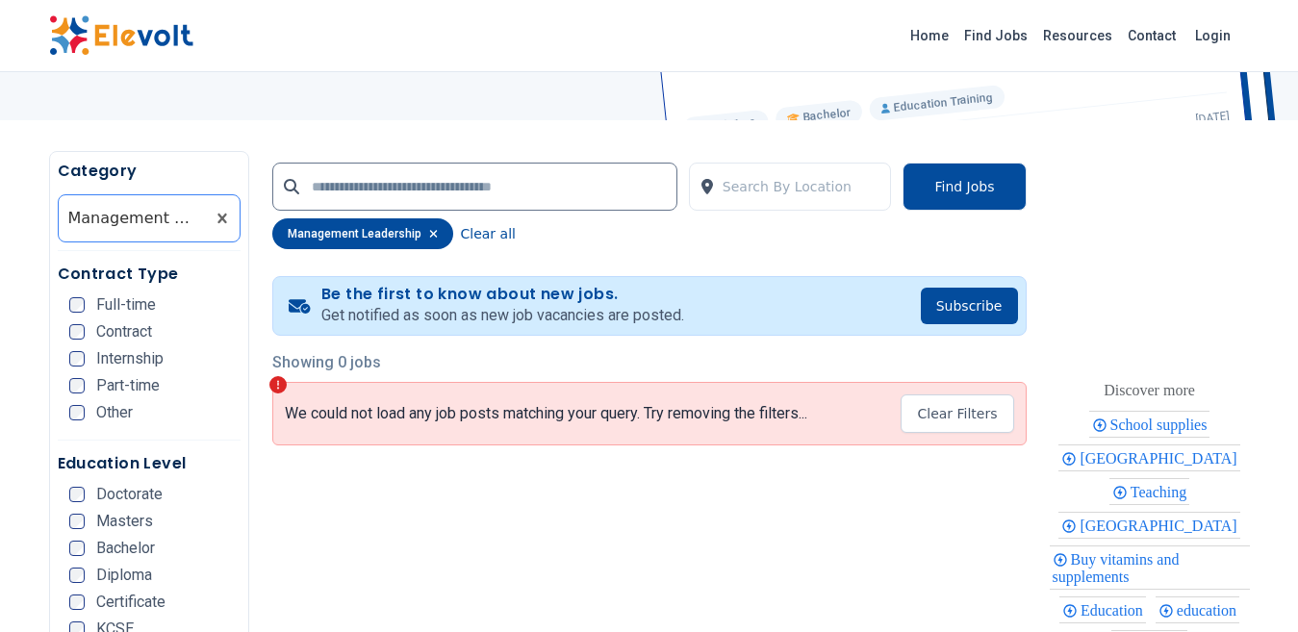
click at [151, 213] on div at bounding box center [131, 218] width 127 height 38
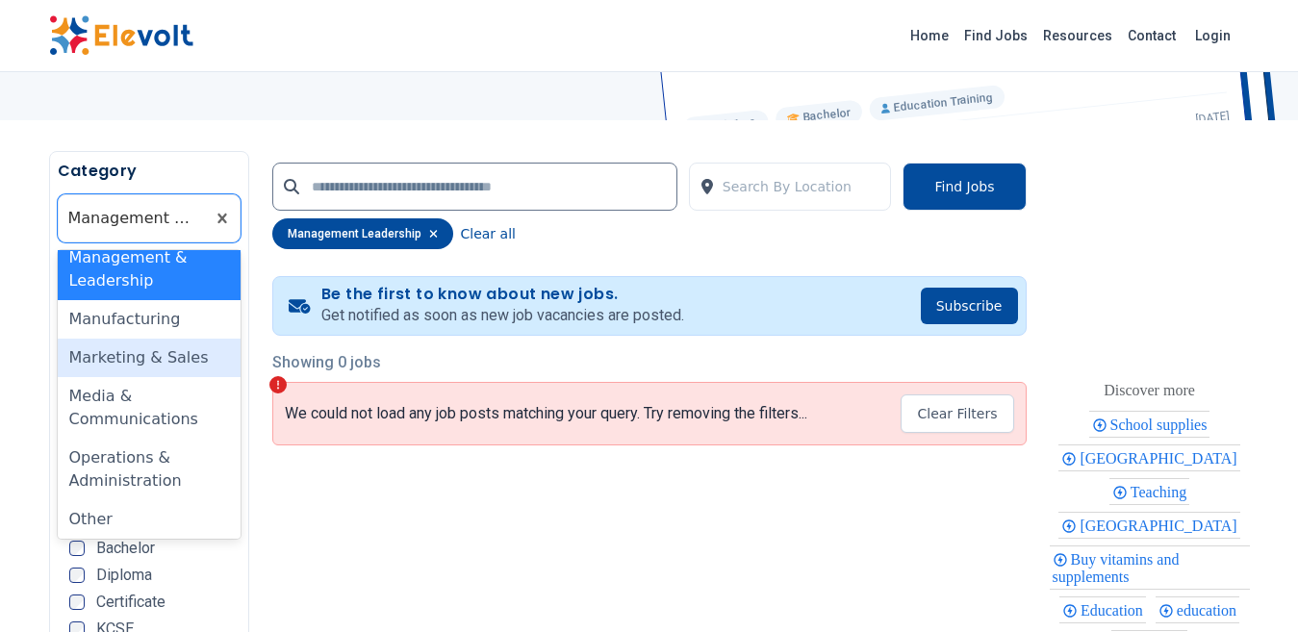
click at [149, 361] on div "Marketing & Sales" at bounding box center [149, 358] width 183 height 38
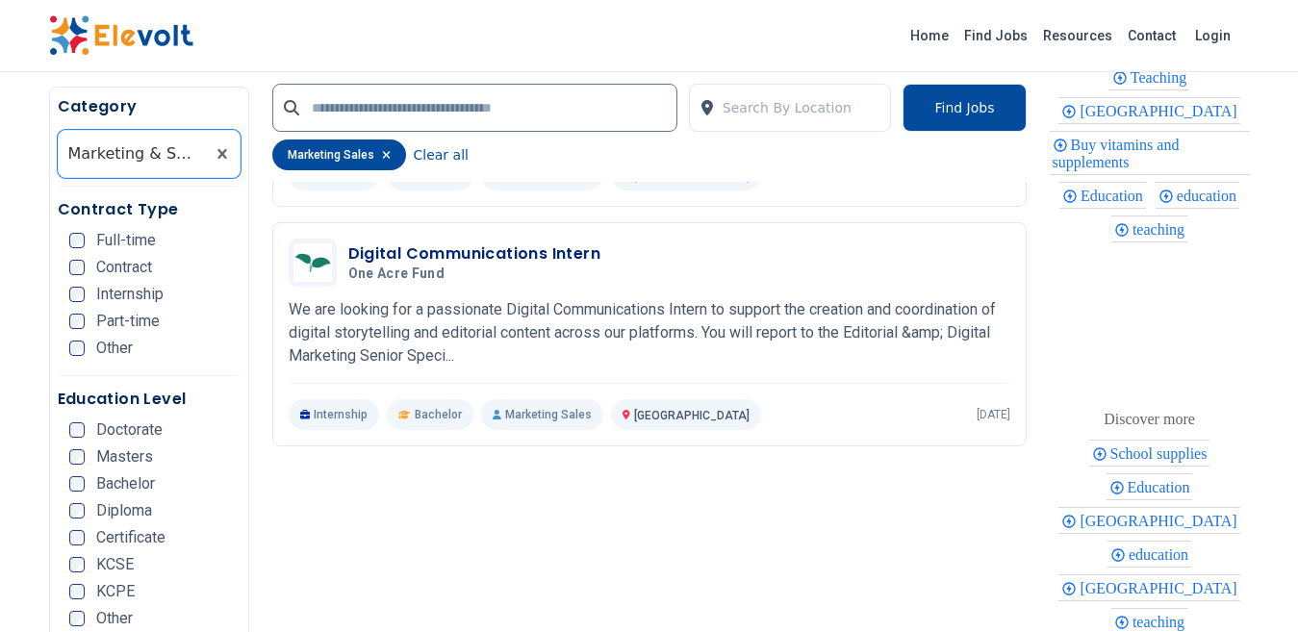
scroll to position [674, 0]
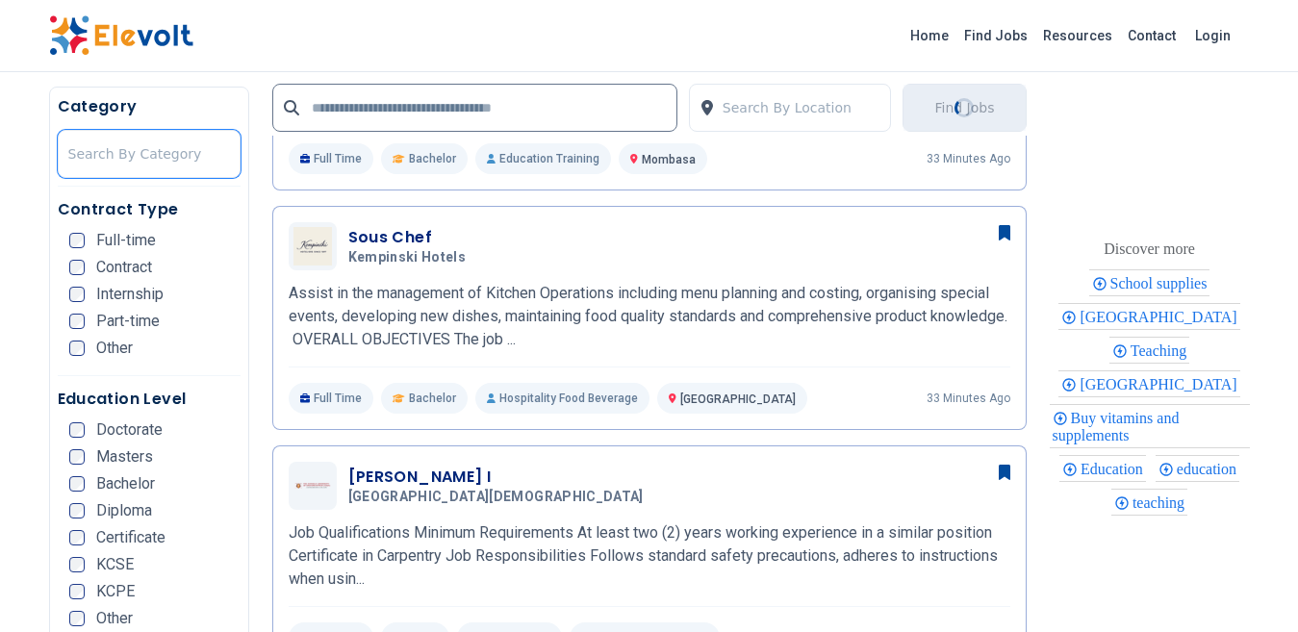
click at [175, 147] on div at bounding box center [149, 154] width 162 height 38
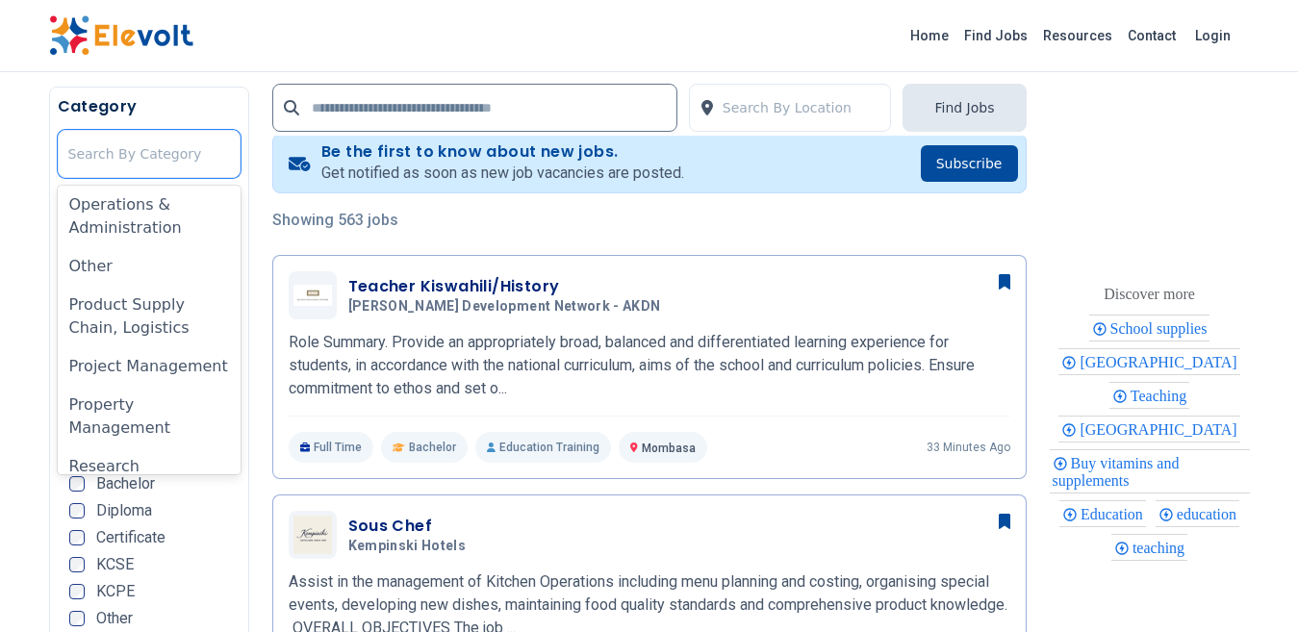
scroll to position [1155, 0]
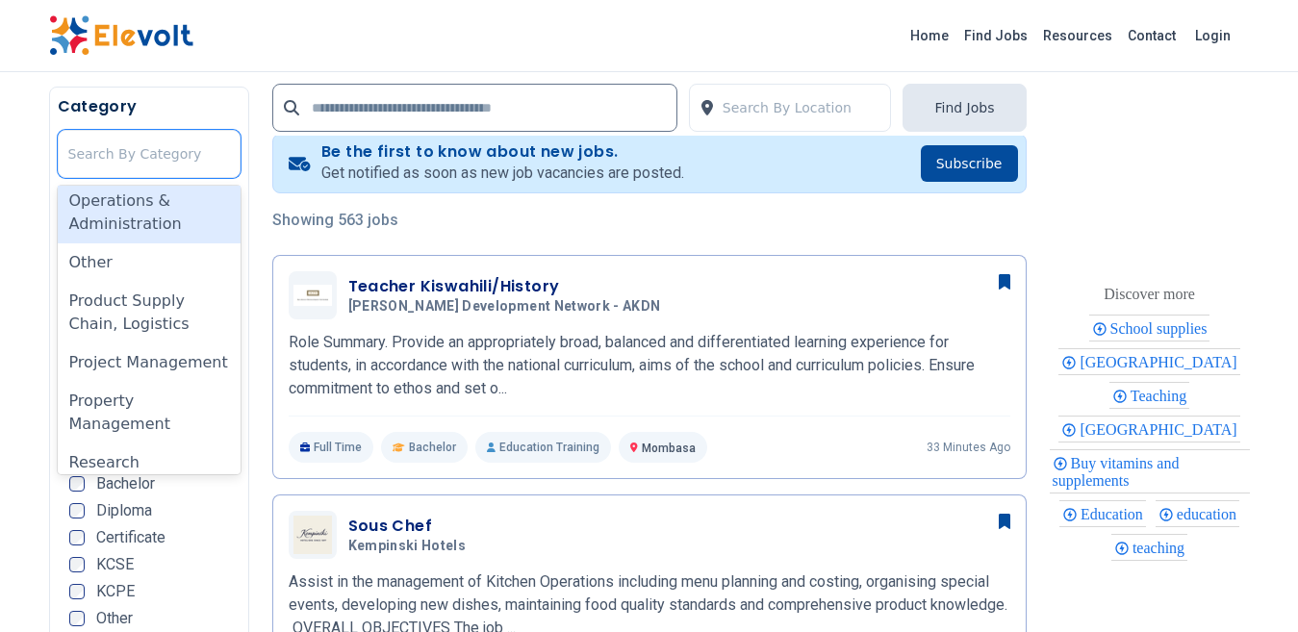
click at [133, 207] on div "Operations & Administration" at bounding box center [149, 213] width 183 height 62
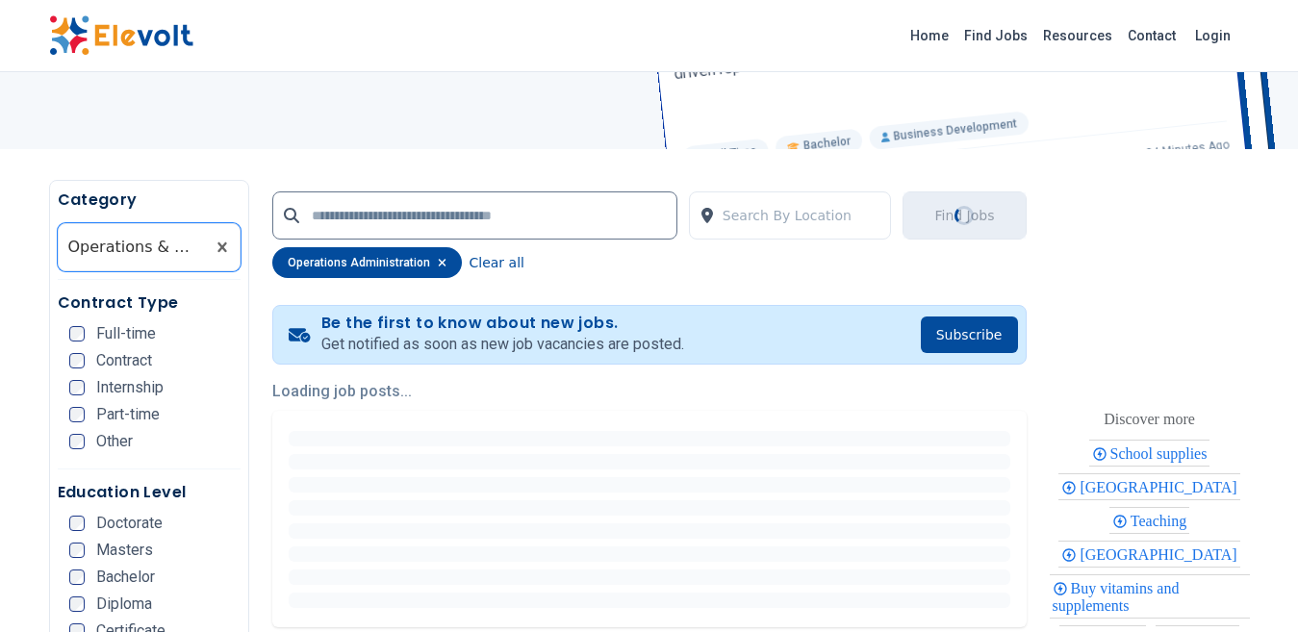
scroll to position [289, 0]
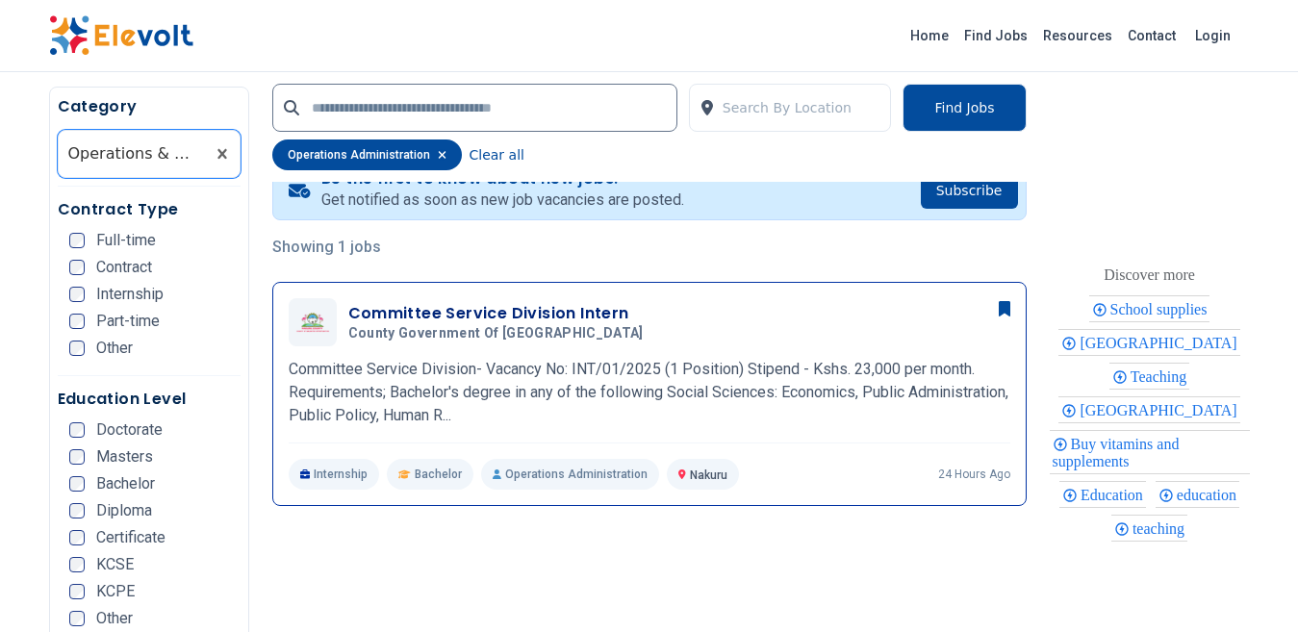
click at [476, 312] on h3 "Committee Service Division Intern" at bounding box center [499, 313] width 303 height 23
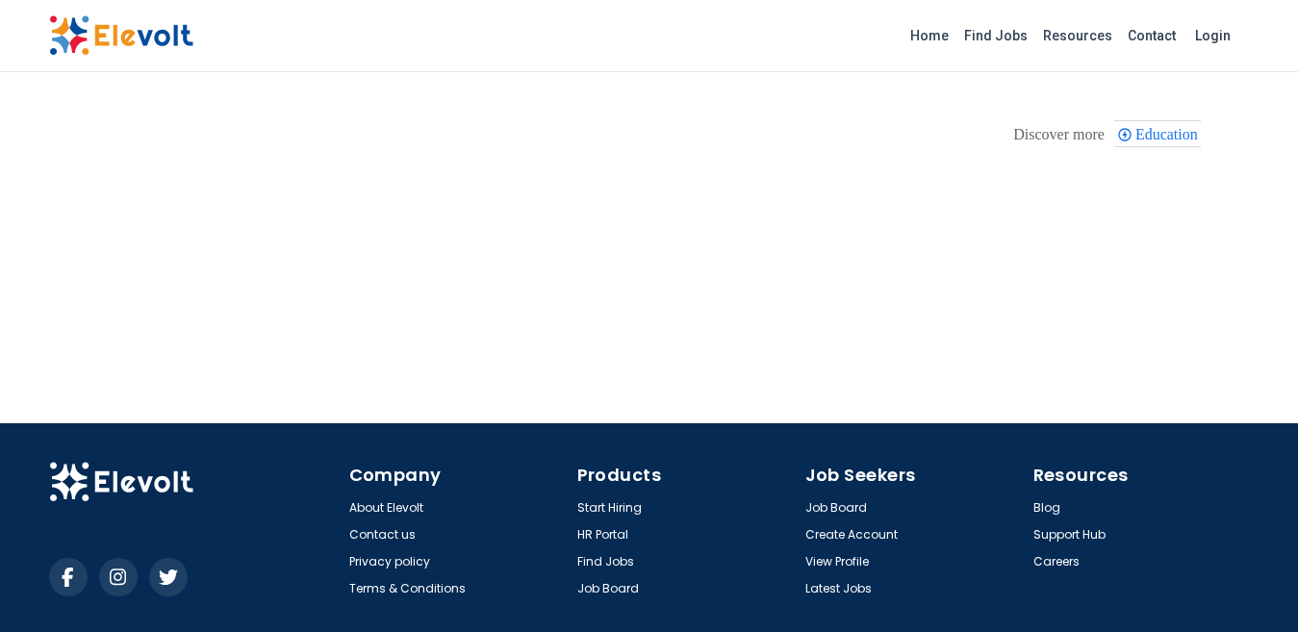
scroll to position [1381, 0]
